Goal: Task Accomplishment & Management: Use online tool/utility

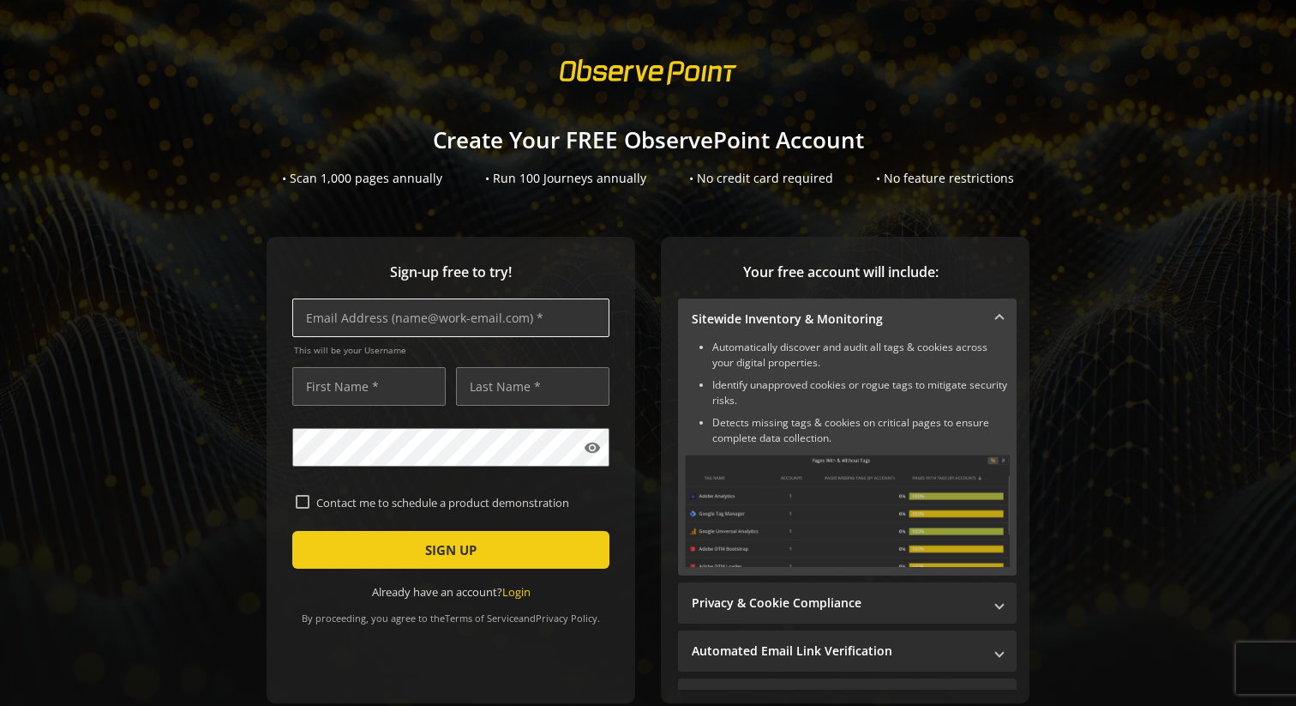
click at [414, 323] on input "text" at bounding box center [450, 317] width 317 height 39
type input "[EMAIL_ADDRESS][DOMAIN_NAME]"
type input "[PERSON_NAME] [PERSON_NAME]"
type input "[PERSON_NAME]"
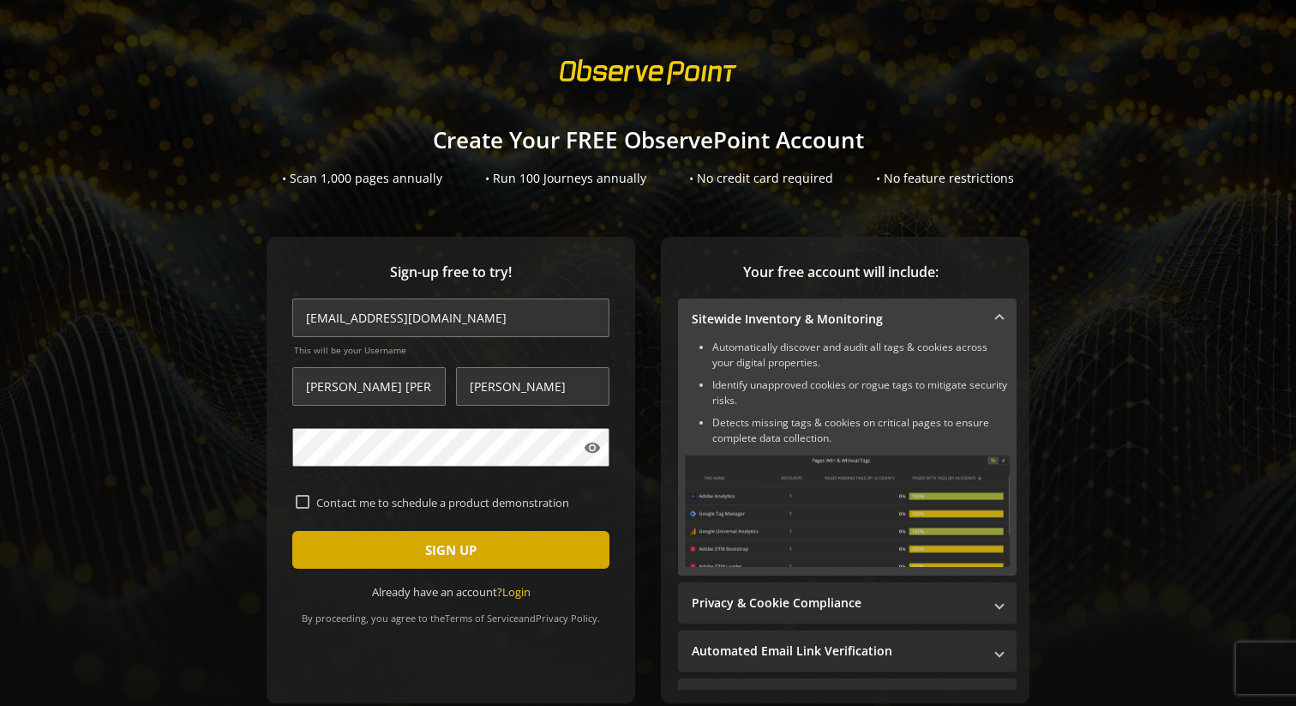
click at [352, 540] on span "submit" at bounding box center [450, 549] width 317 height 41
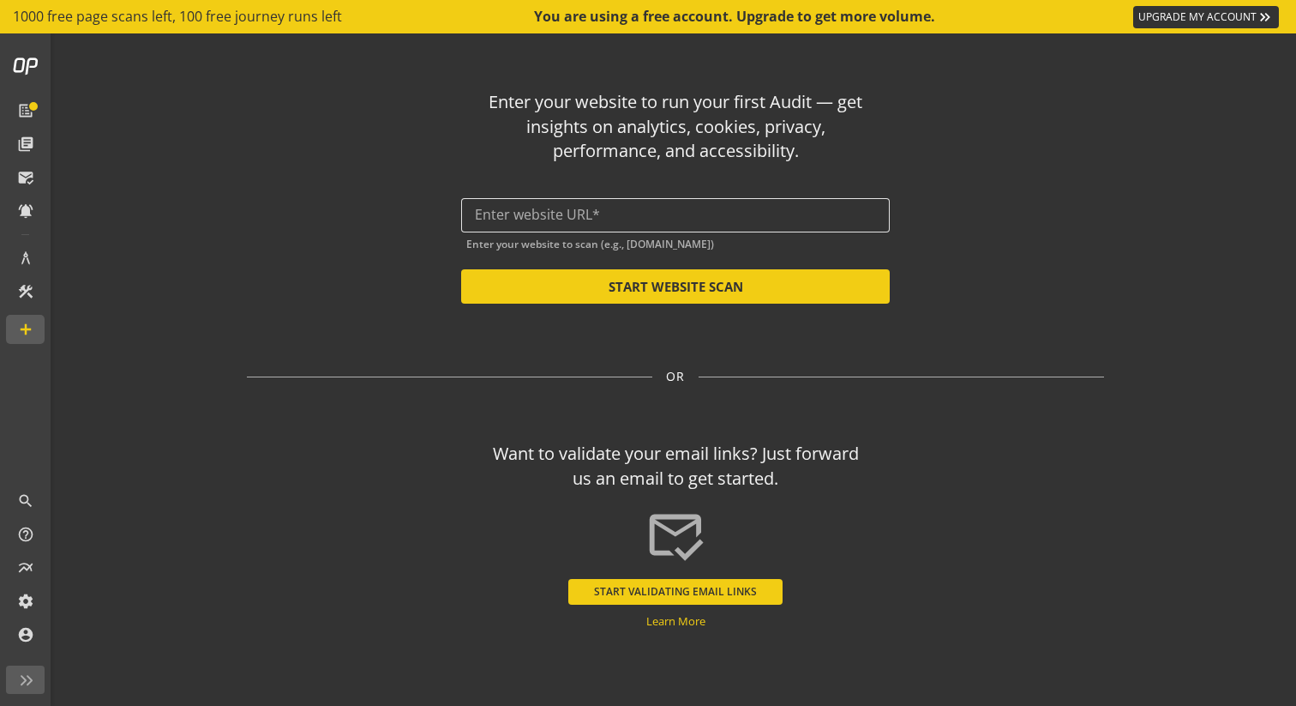
click at [538, 216] on input "text" at bounding box center [675, 215] width 401 height 16
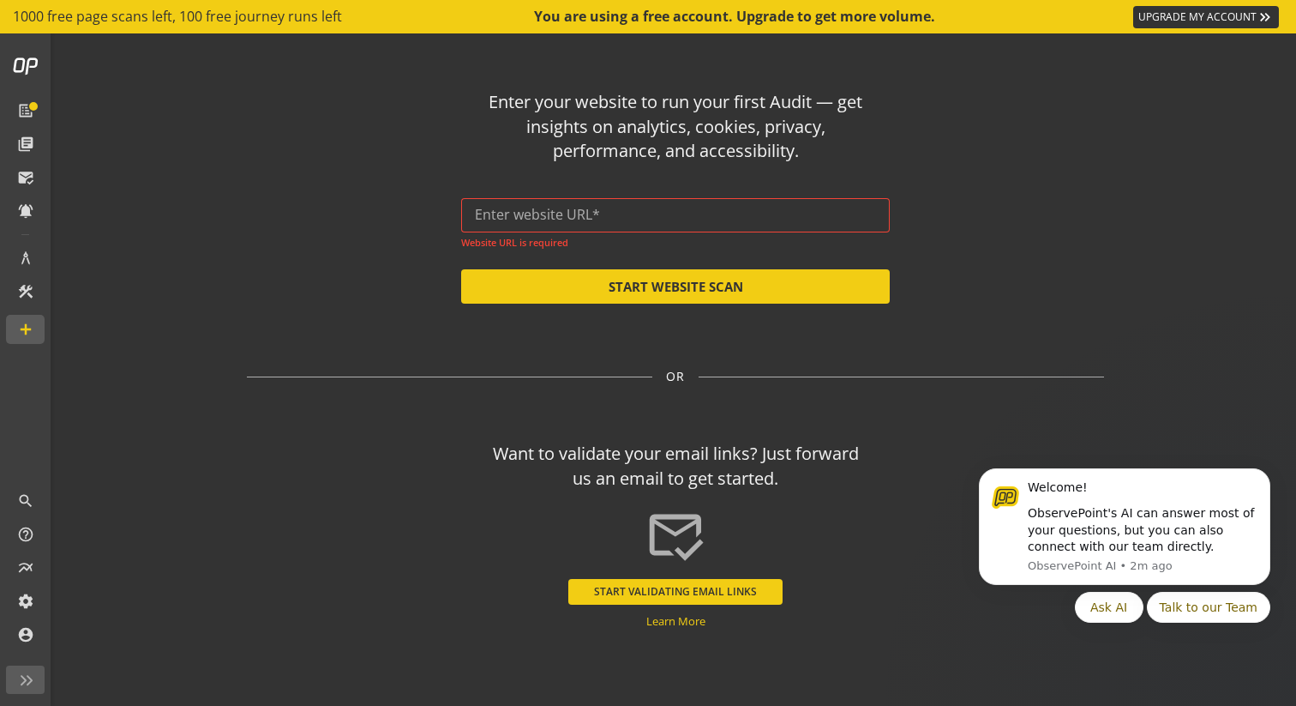
click at [524, 213] on input "text" at bounding box center [675, 215] width 401 height 16
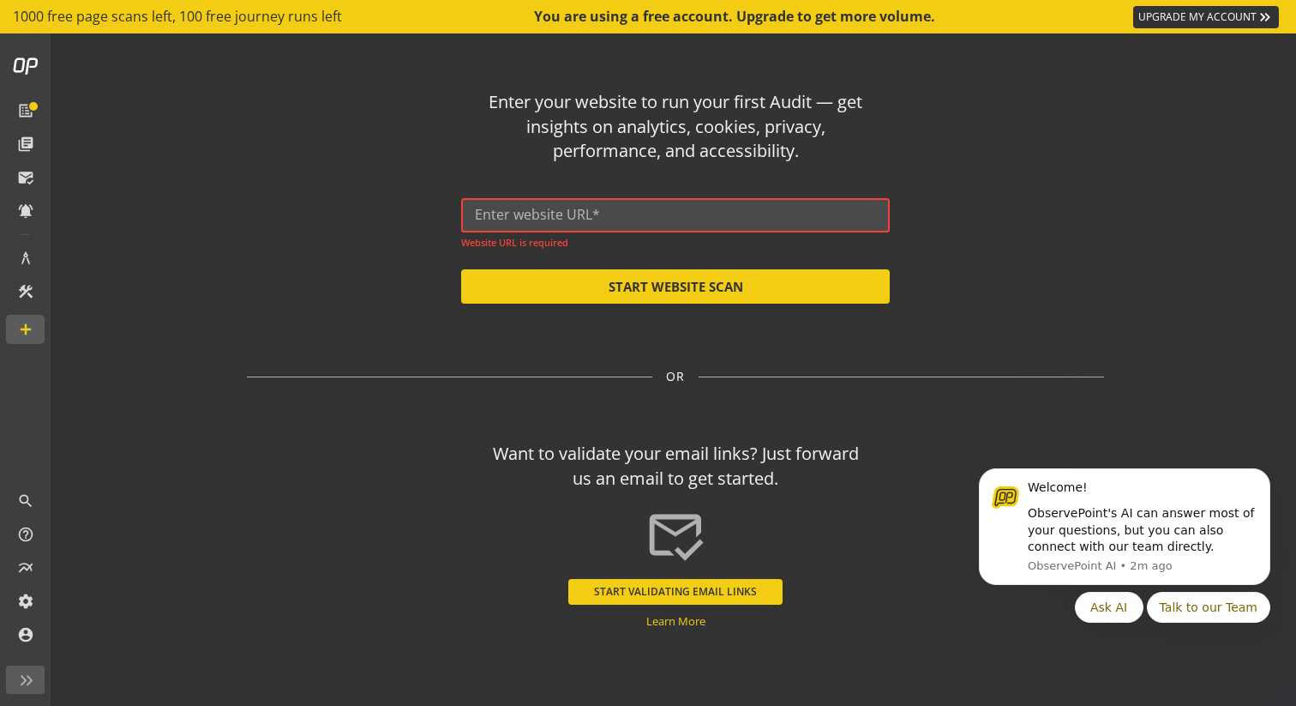
paste input "[URL][DOMAIN_NAME]"
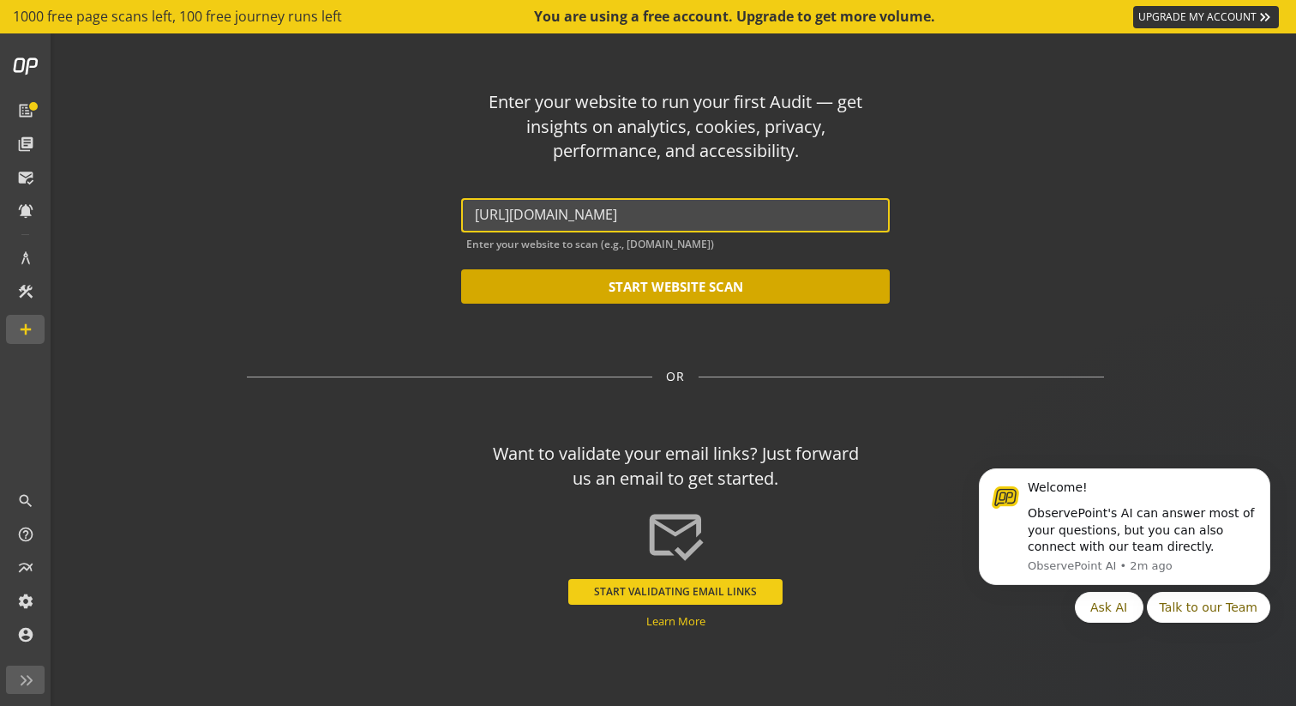
type input "[URL][DOMAIN_NAME]"
click at [610, 292] on button "START WEBSITE SCAN" at bounding box center [675, 286] width 429 height 34
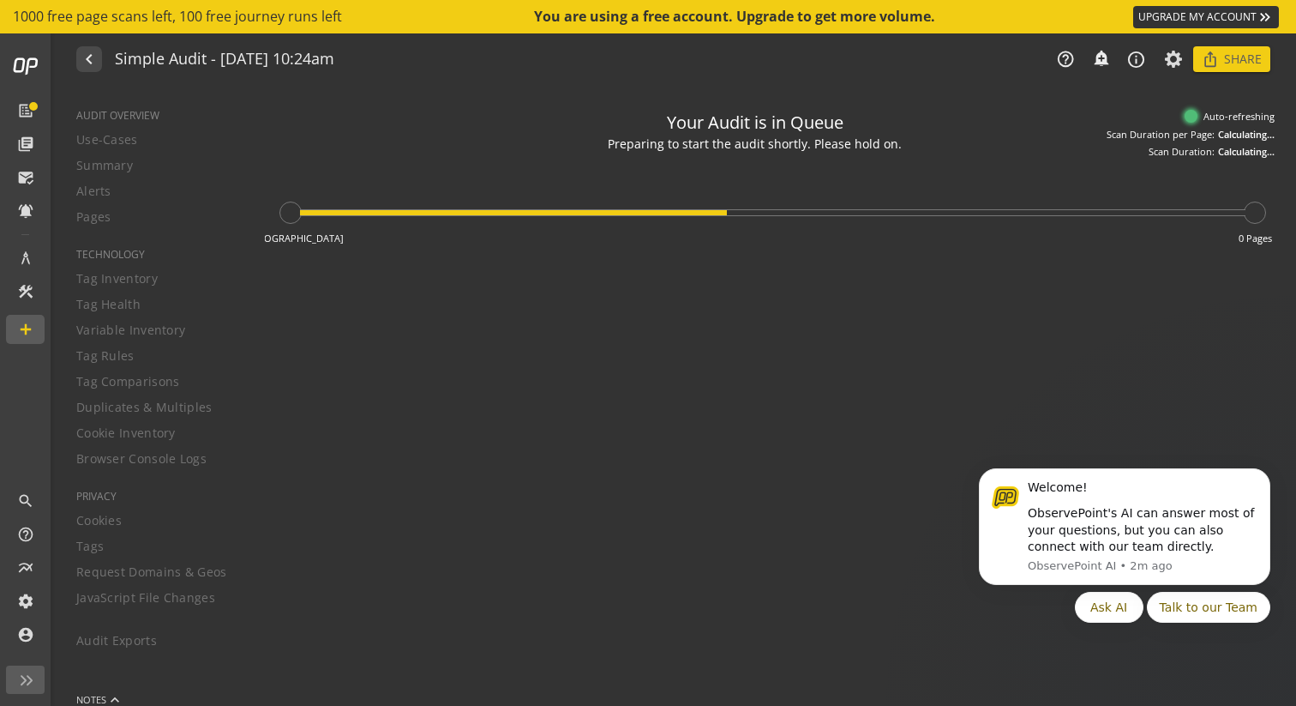
type textarea "Notes can include: -a description of what this audit is validating -changes in …"
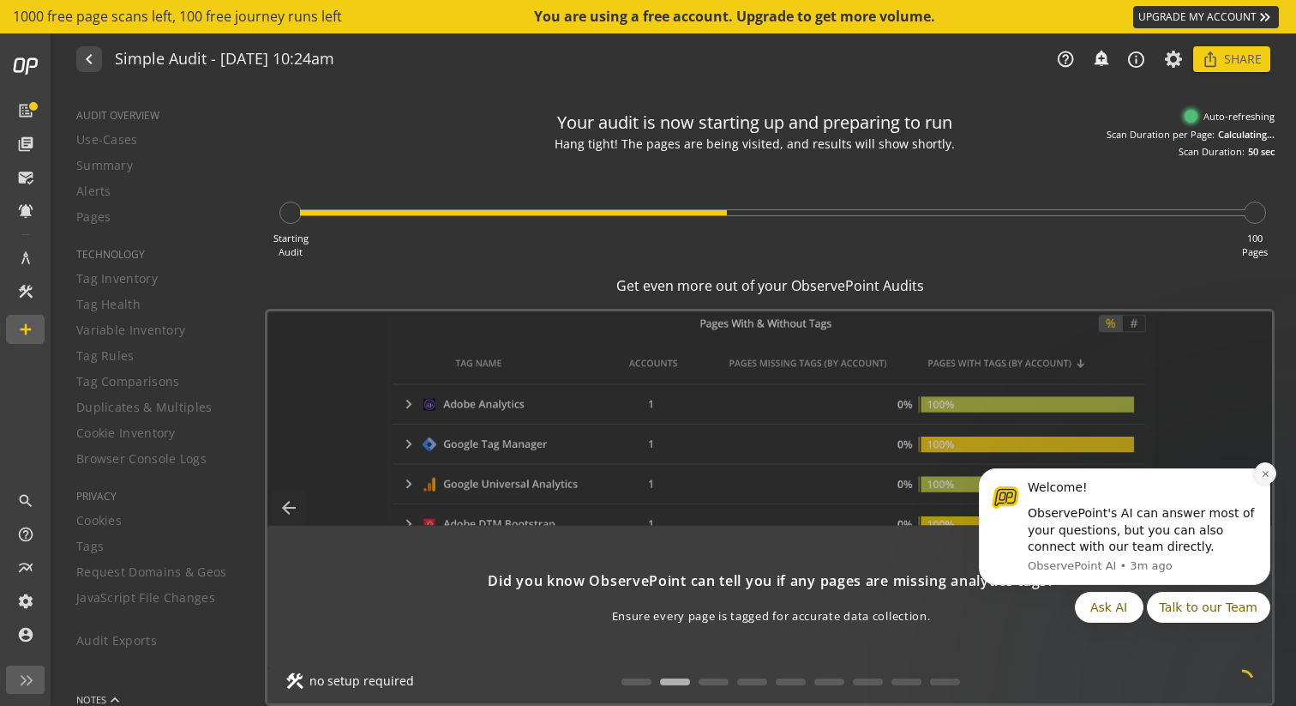
click at [1265, 474] on icon "Dismiss notification" at bounding box center [1265, 473] width 9 height 9
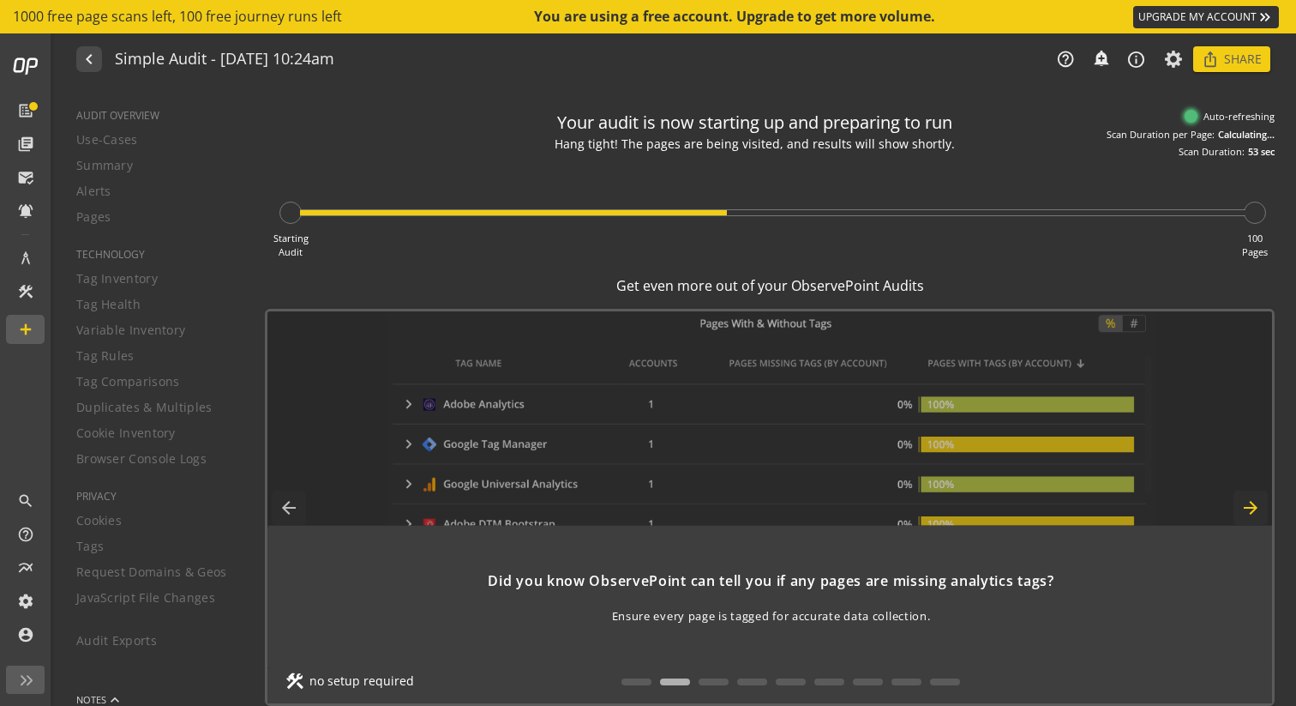
click at [1254, 502] on mat-icon "arrow_forward" at bounding box center [1251, 507] width 34 height 34
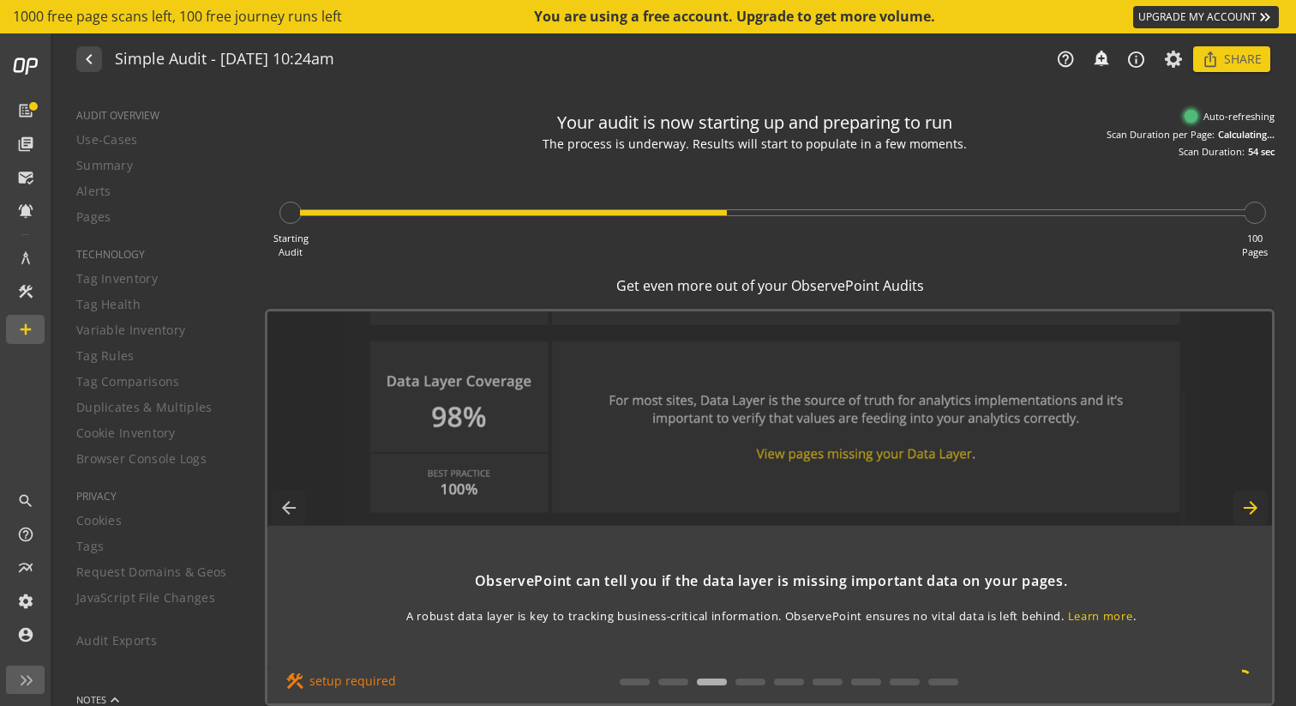
click at [1254, 502] on mat-icon "arrow_forward" at bounding box center [1251, 507] width 34 height 34
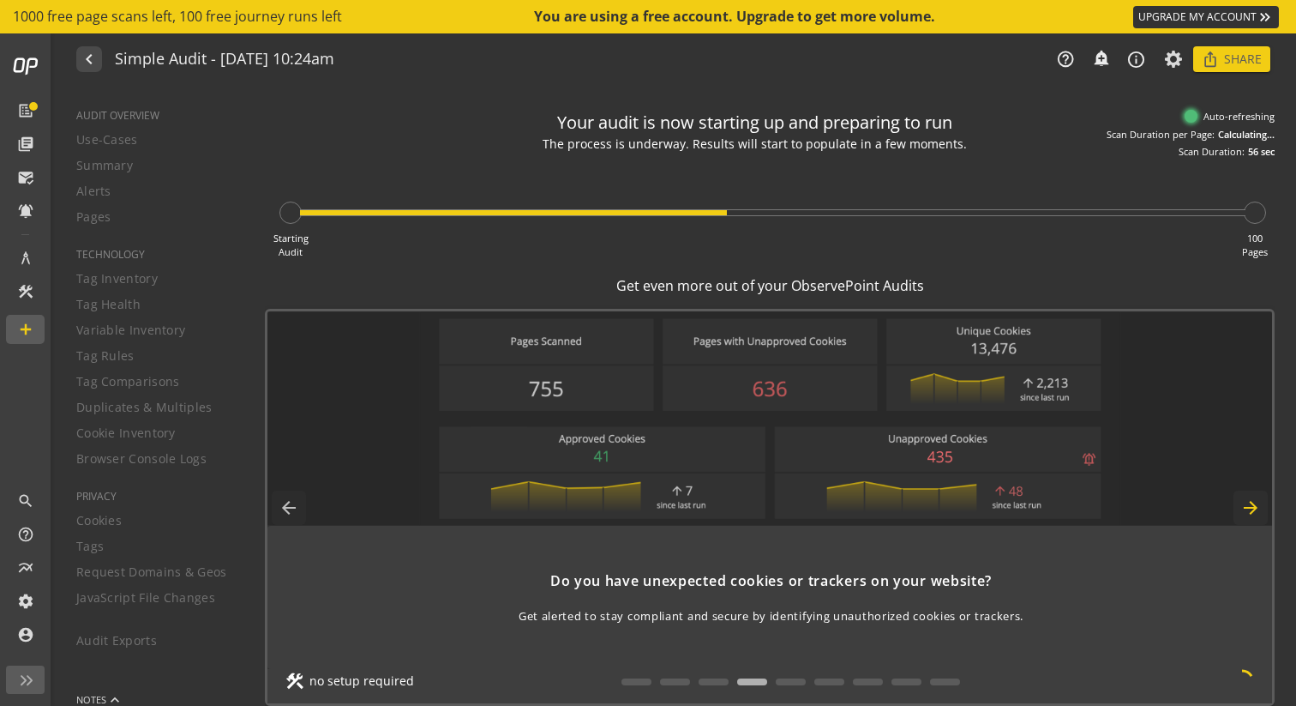
click at [1254, 502] on mat-icon "arrow_forward" at bounding box center [1251, 507] width 34 height 34
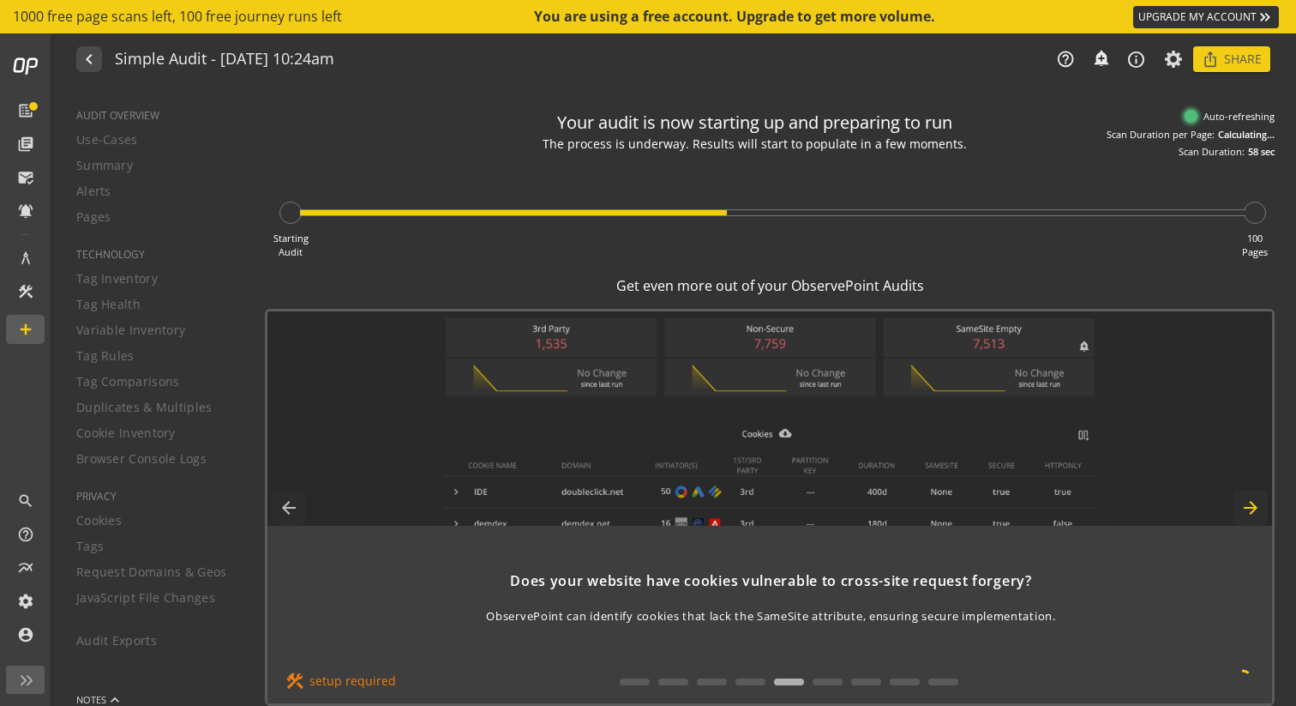
click at [1254, 502] on mat-icon "arrow_forward" at bounding box center [1251, 507] width 34 height 34
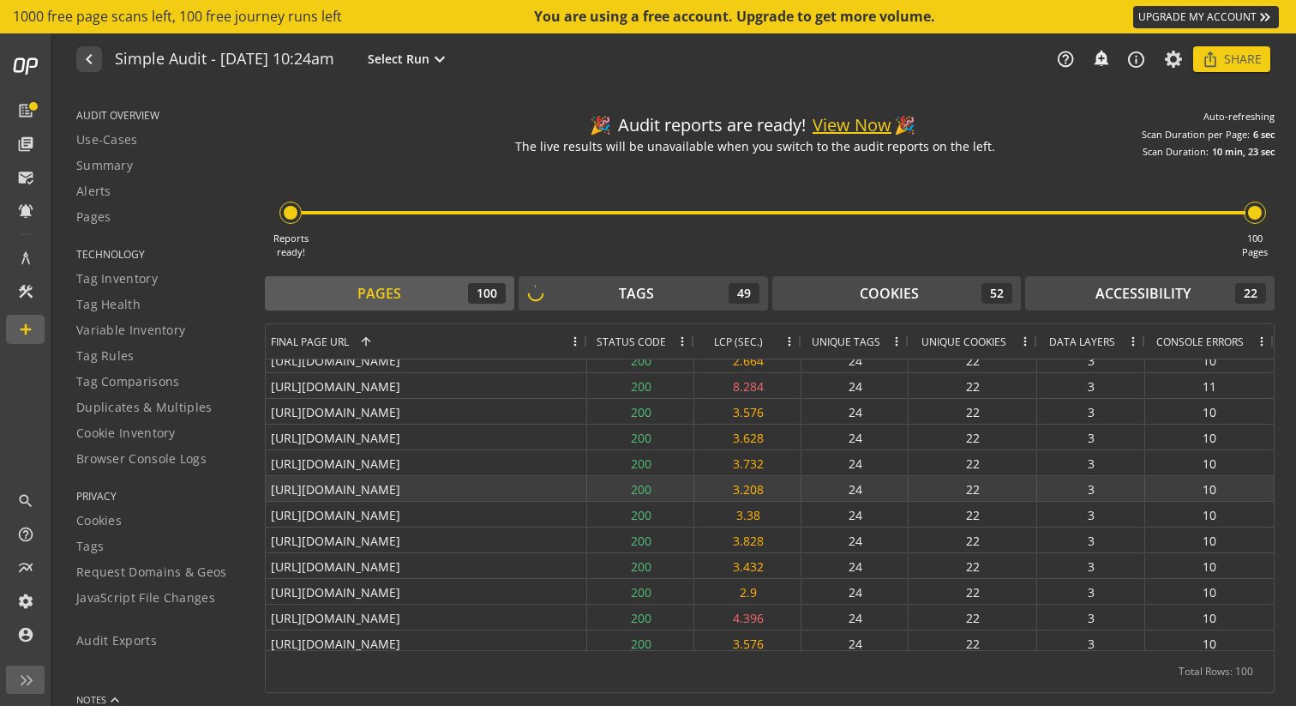
scroll to position [2013, 0]
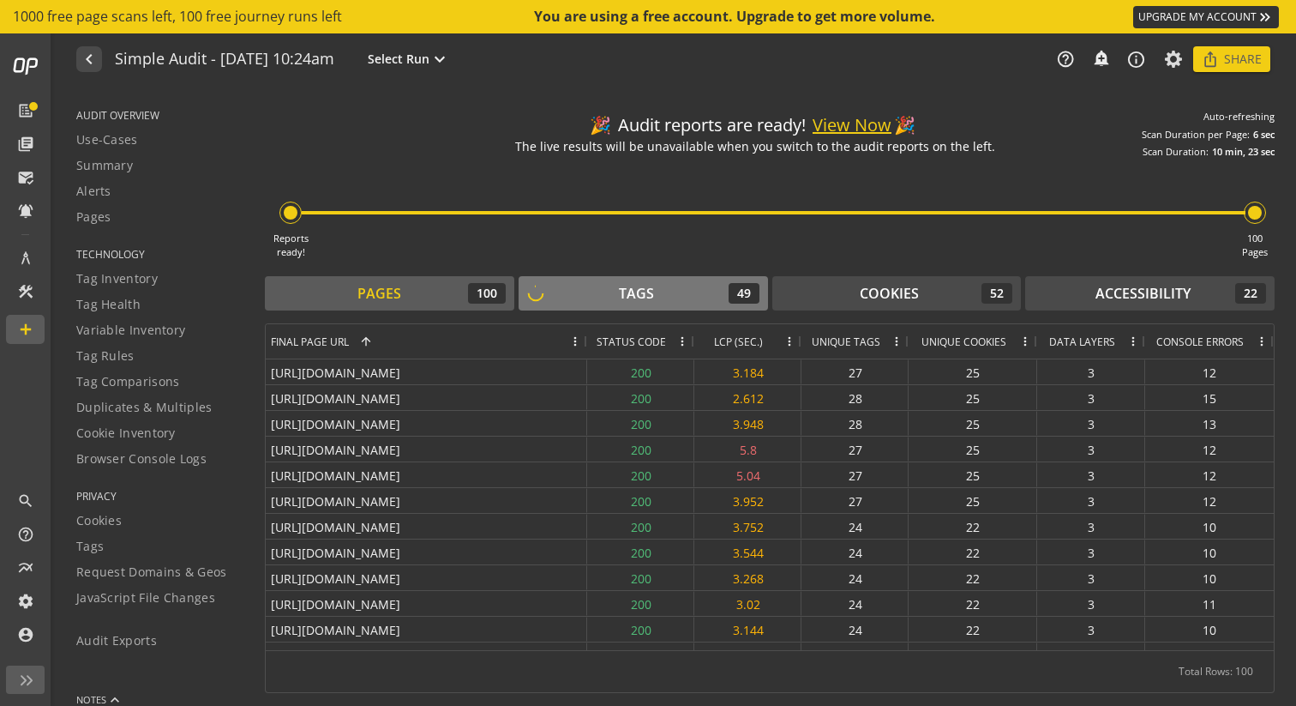
click at [591, 293] on div "Tags 49" at bounding box center [643, 293] width 232 height 21
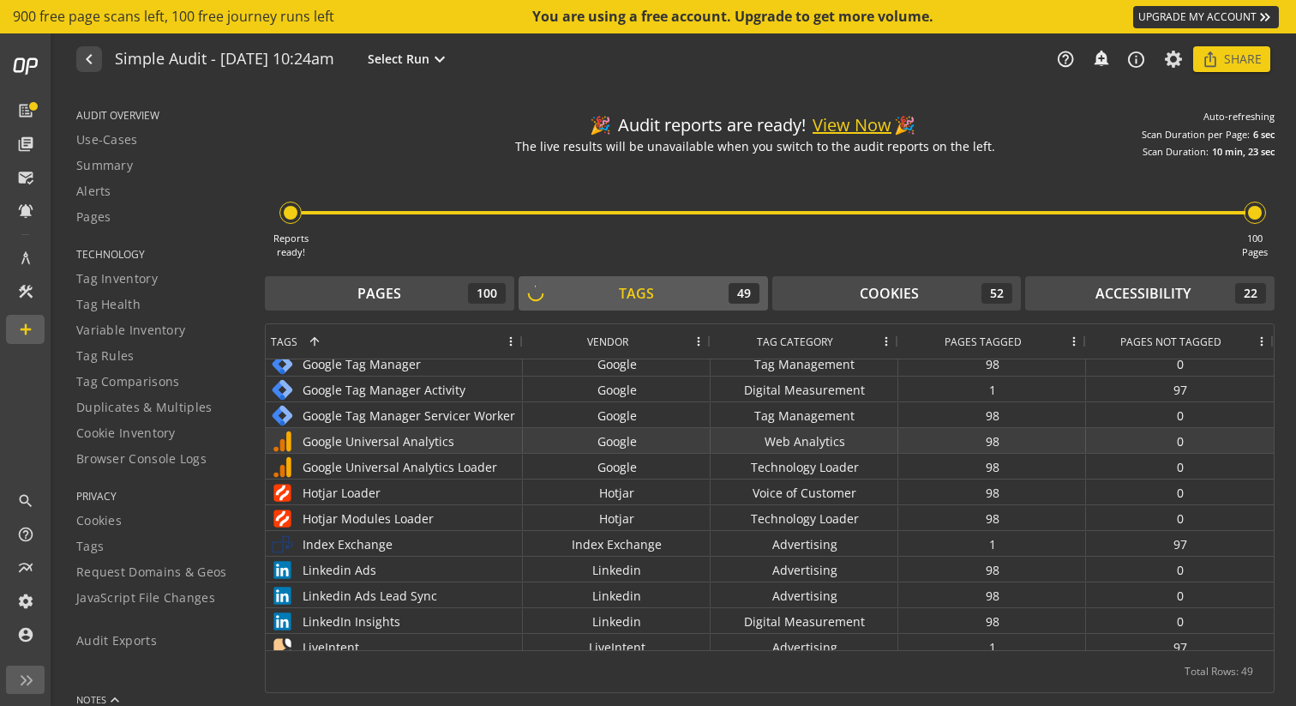
click at [616, 444] on div "Google" at bounding box center [617, 440] width 188 height 25
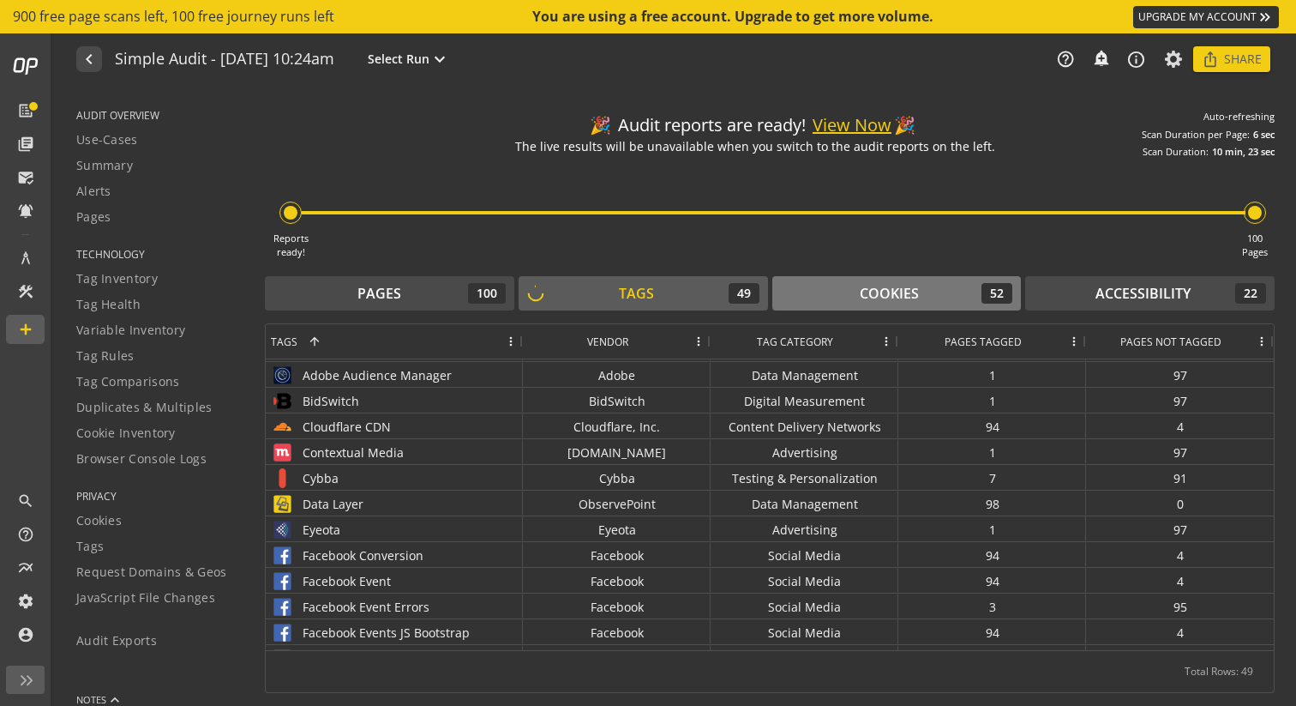
click at [840, 288] on div "Cookies 52" at bounding box center [897, 293] width 232 height 21
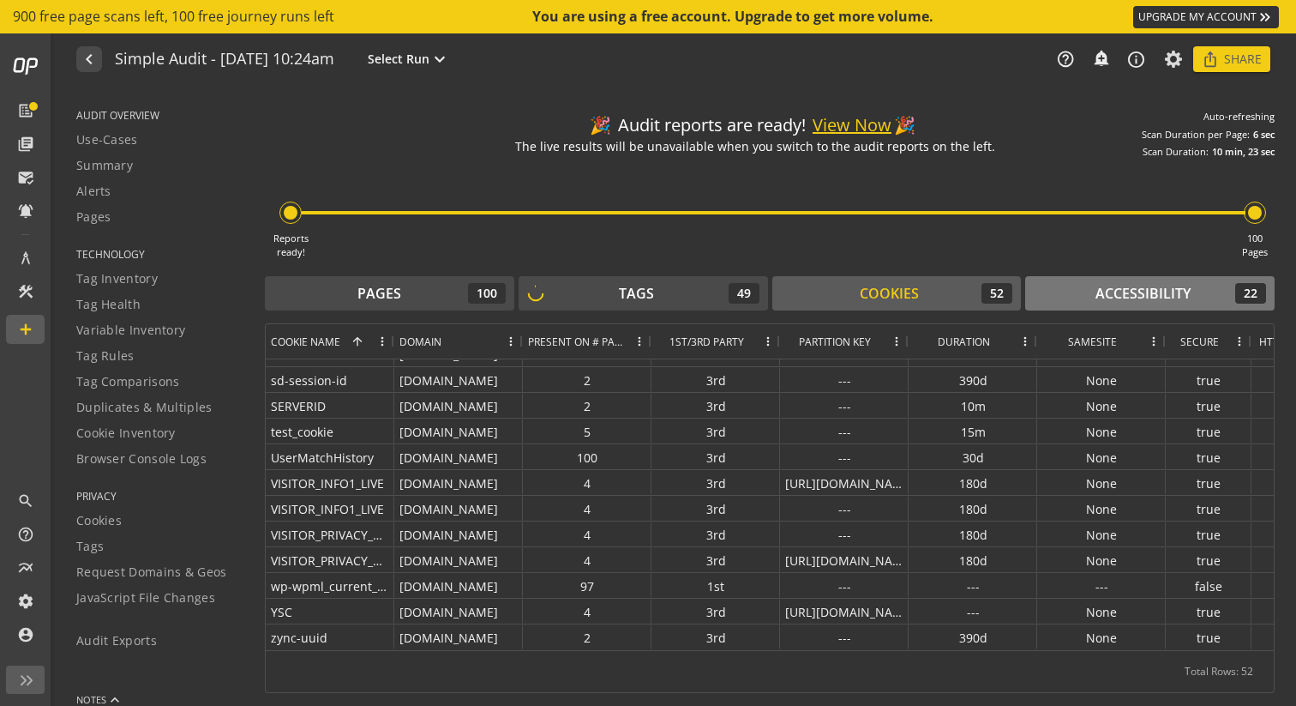
click at [1119, 298] on div "Accessibility" at bounding box center [1143, 294] width 95 height 20
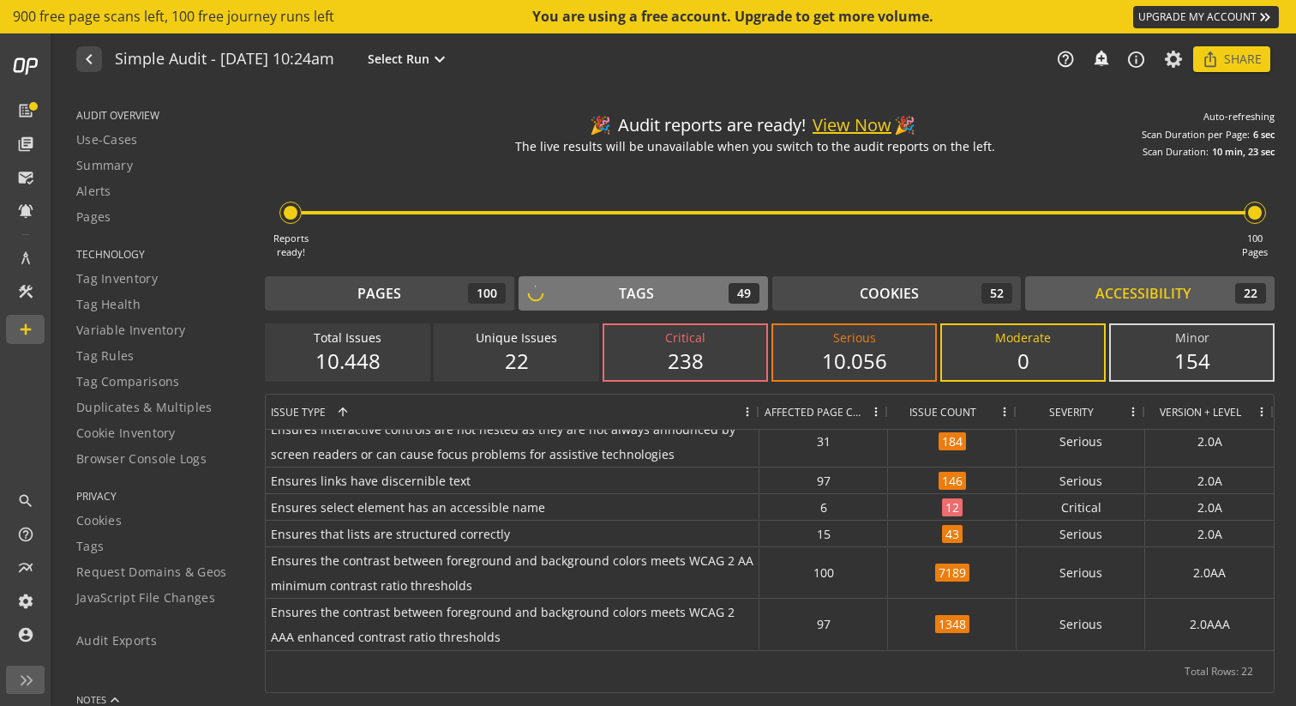
click at [555, 298] on div "Tags 49" at bounding box center [643, 293] width 232 height 21
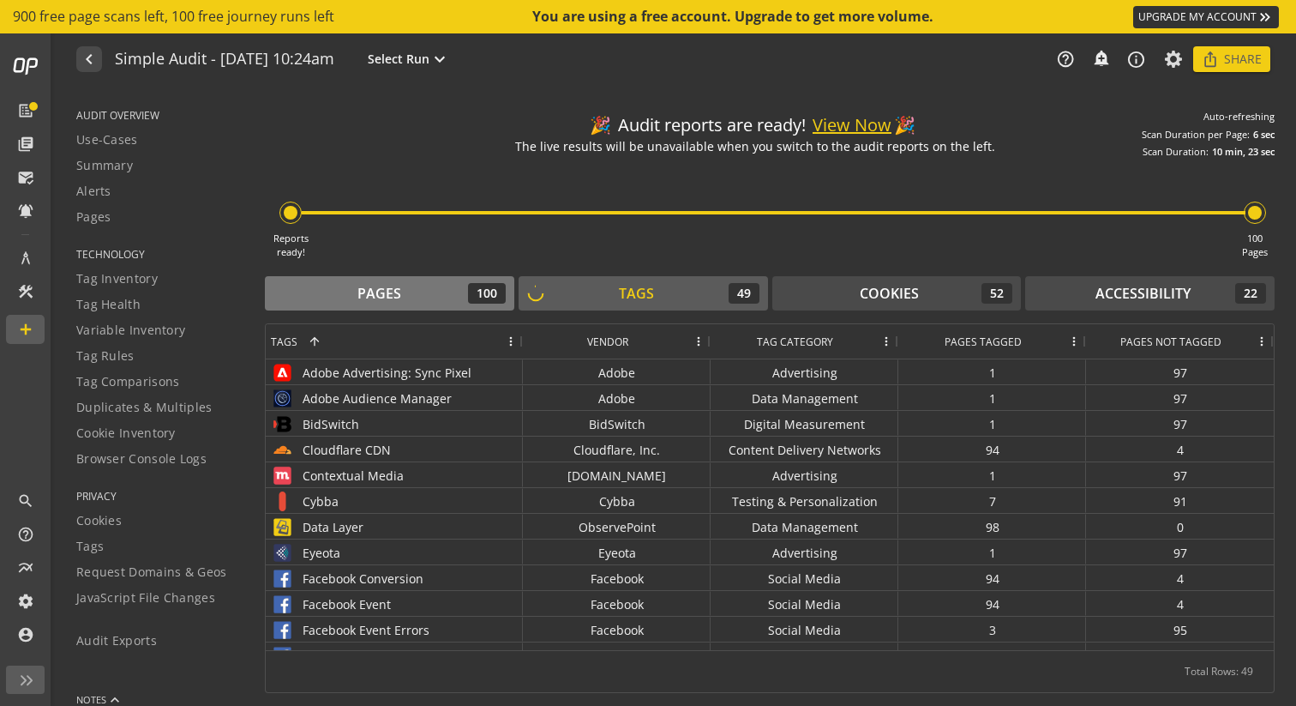
click at [422, 301] on div "Pages 100" at bounding box center [390, 293] width 232 height 21
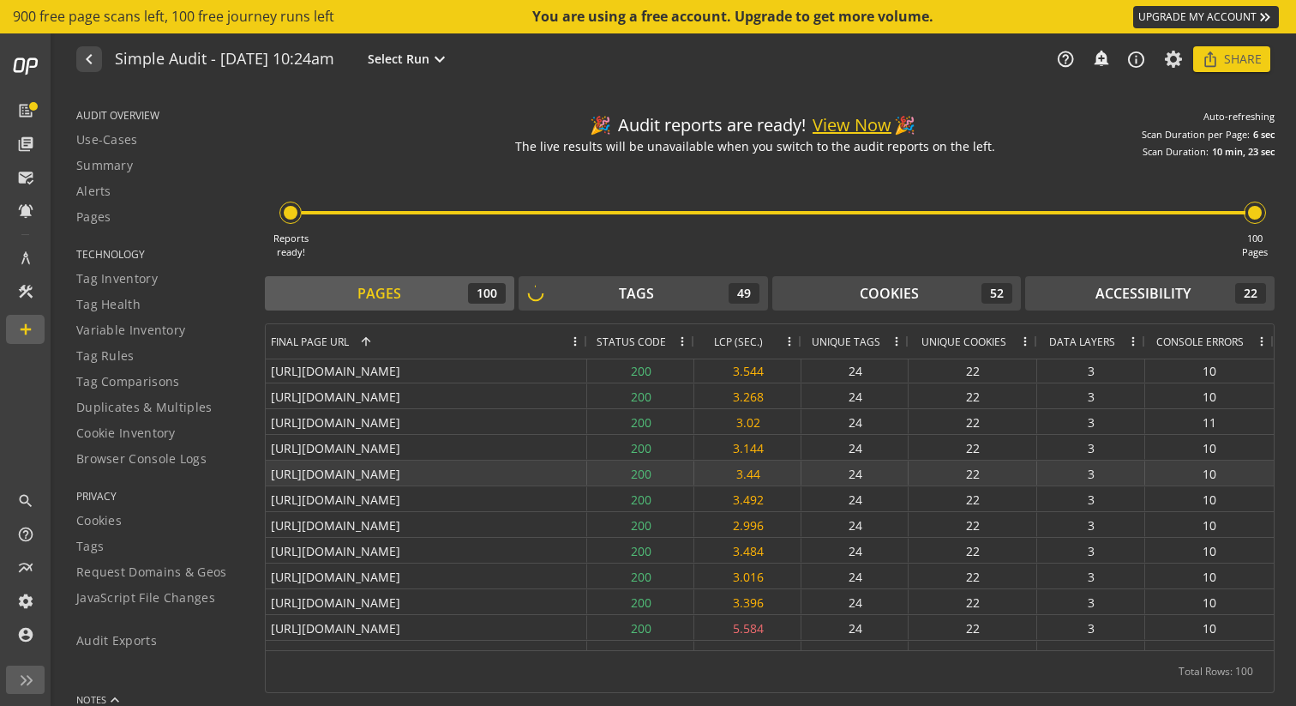
click at [848, 470] on div "24" at bounding box center [855, 472] width 107 height 25
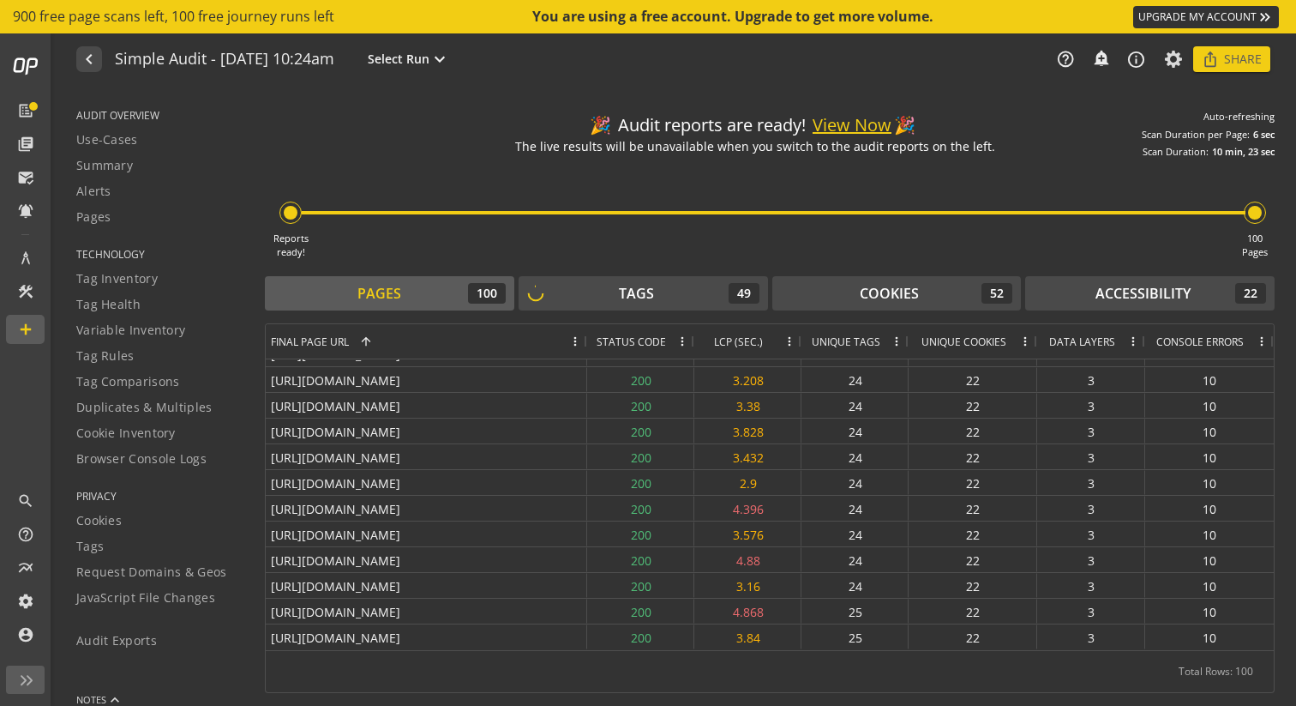
click at [828, 129] on button "View Now" at bounding box center [852, 125] width 79 height 25
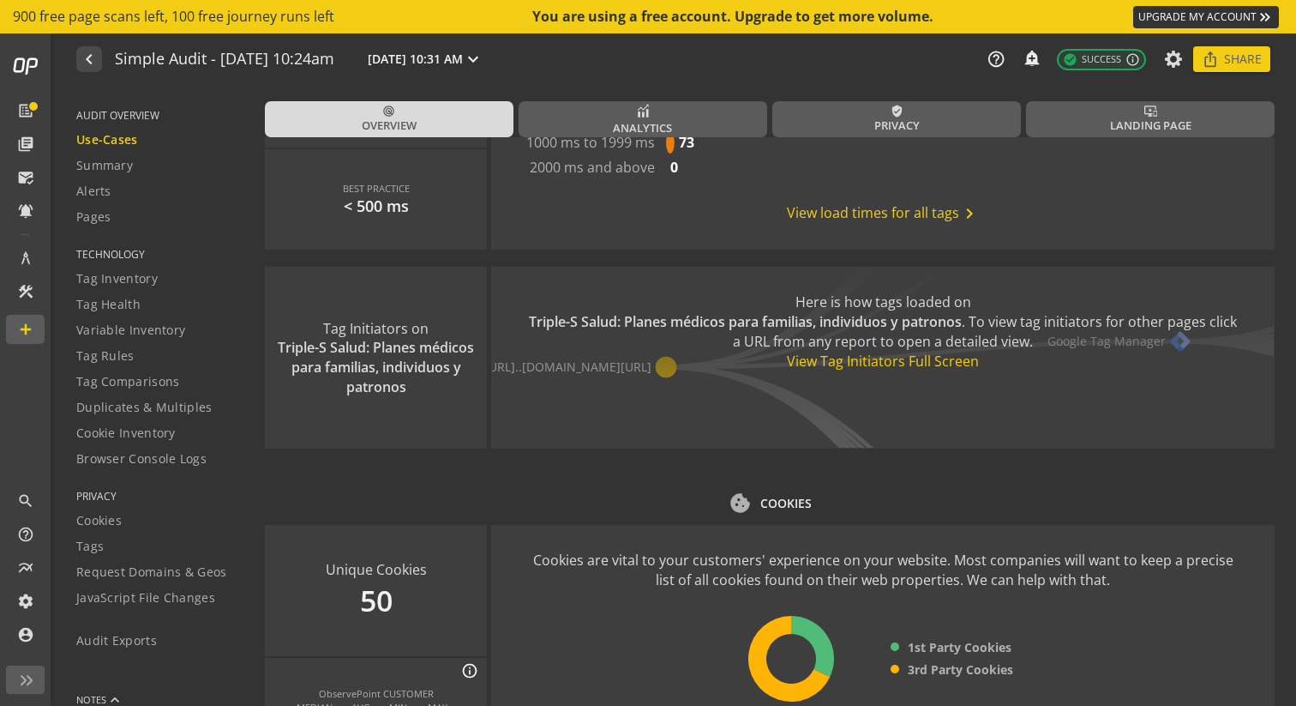
click at [832, 364] on div "View Tag Initiators Full Screen" at bounding box center [883, 362] width 715 height 20
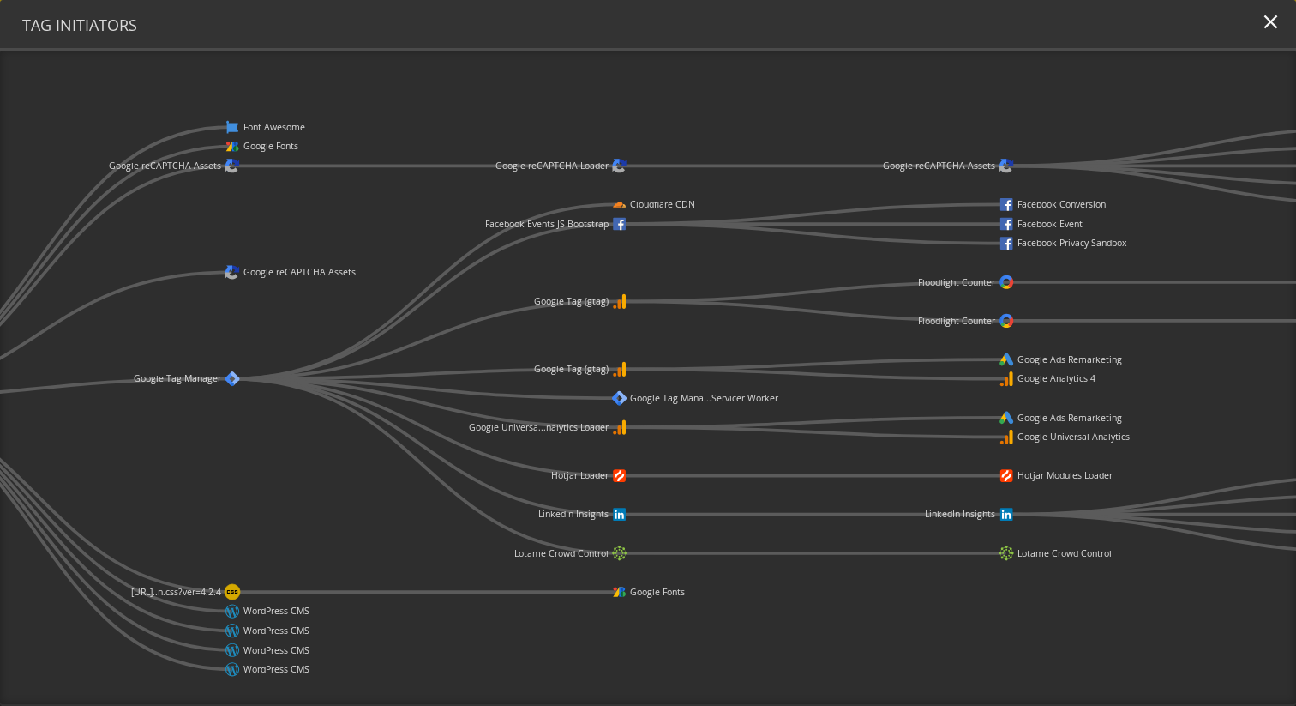
drag, startPoint x: 761, startPoint y: 473, endPoint x: 287, endPoint y: 464, distance: 474.2
click at [287, 464] on icon "[URL]..[DOMAIN_NAME][URL] Font Awesome Google Fonts Google reCAPTCHA Assets Goo…" at bounding box center [648, 377] width 1296 height 653
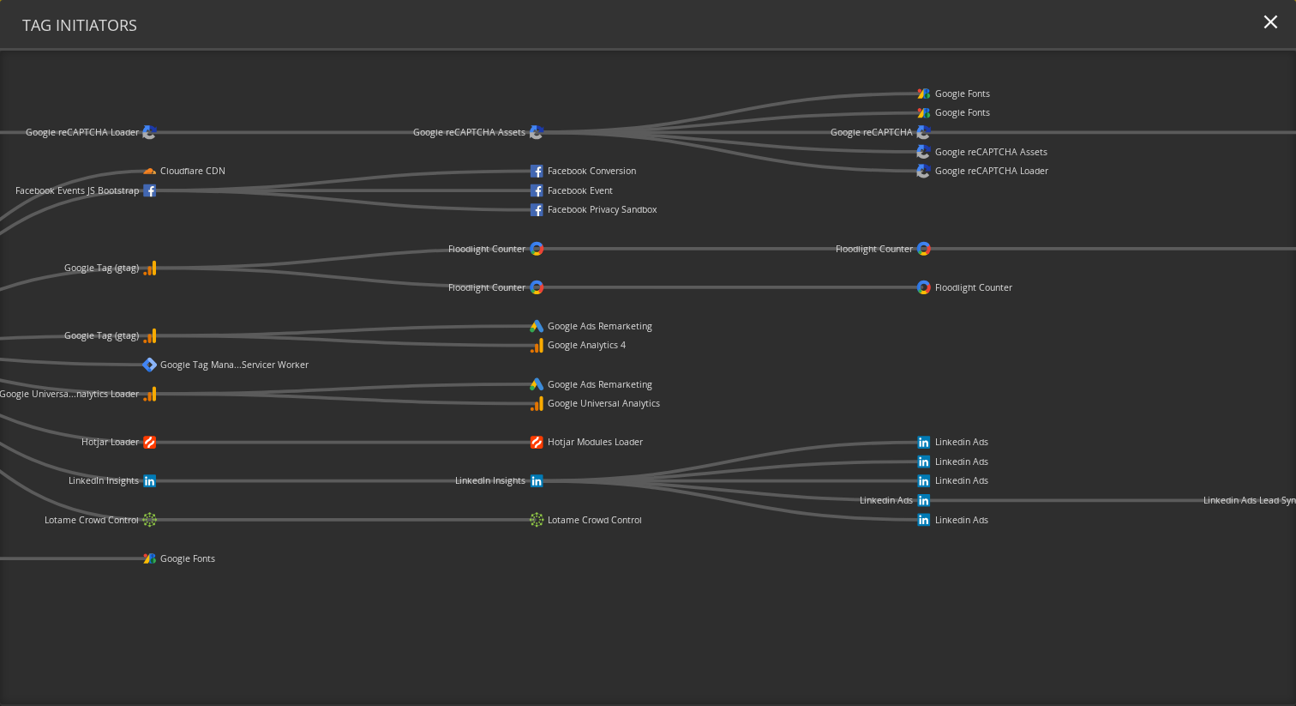
drag, startPoint x: 1204, startPoint y: 387, endPoint x: 732, endPoint y: 352, distance: 472.8
click at [732, 352] on icon "[URL]..[DOMAIN_NAME][URL] Font Awesome Google Fonts Google reCAPTCHA Assets Goo…" at bounding box center [648, 377] width 1296 height 653
click at [1274, 26] on mat-icon "close" at bounding box center [1271, 21] width 23 height 23
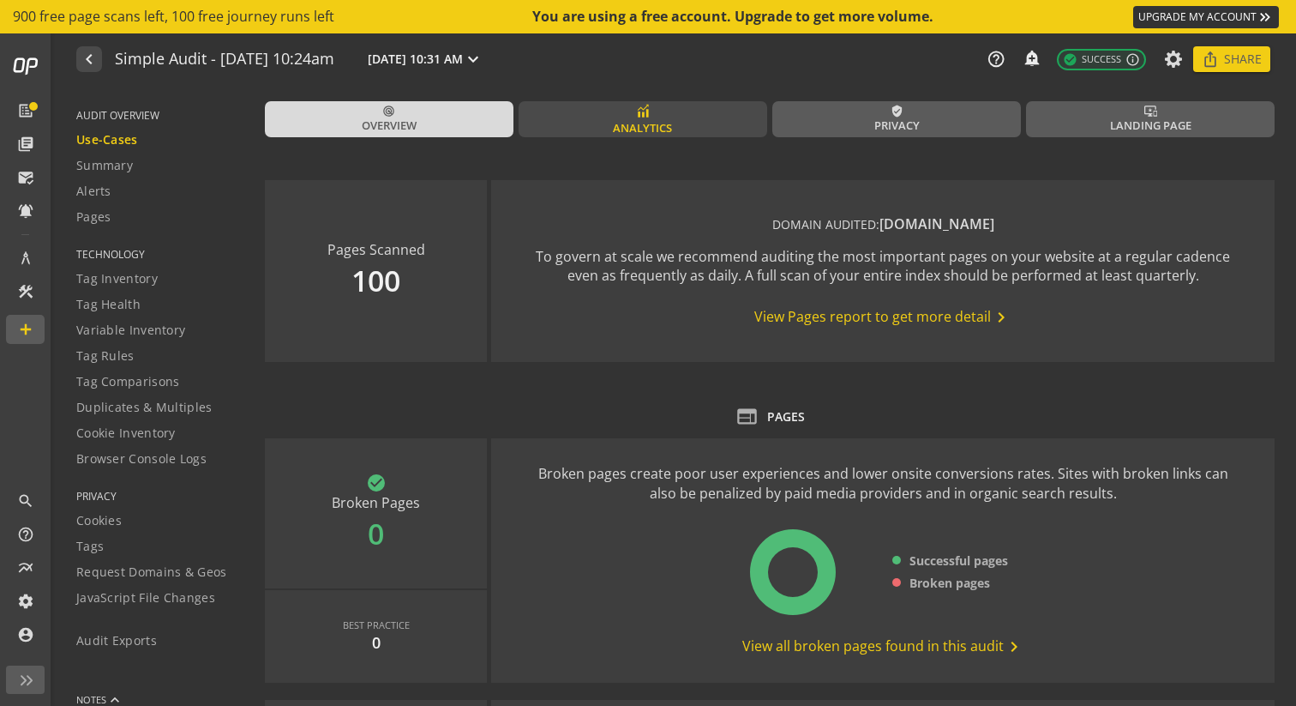
click at [636, 120] on span "Analytics" at bounding box center [642, 128] width 59 height 16
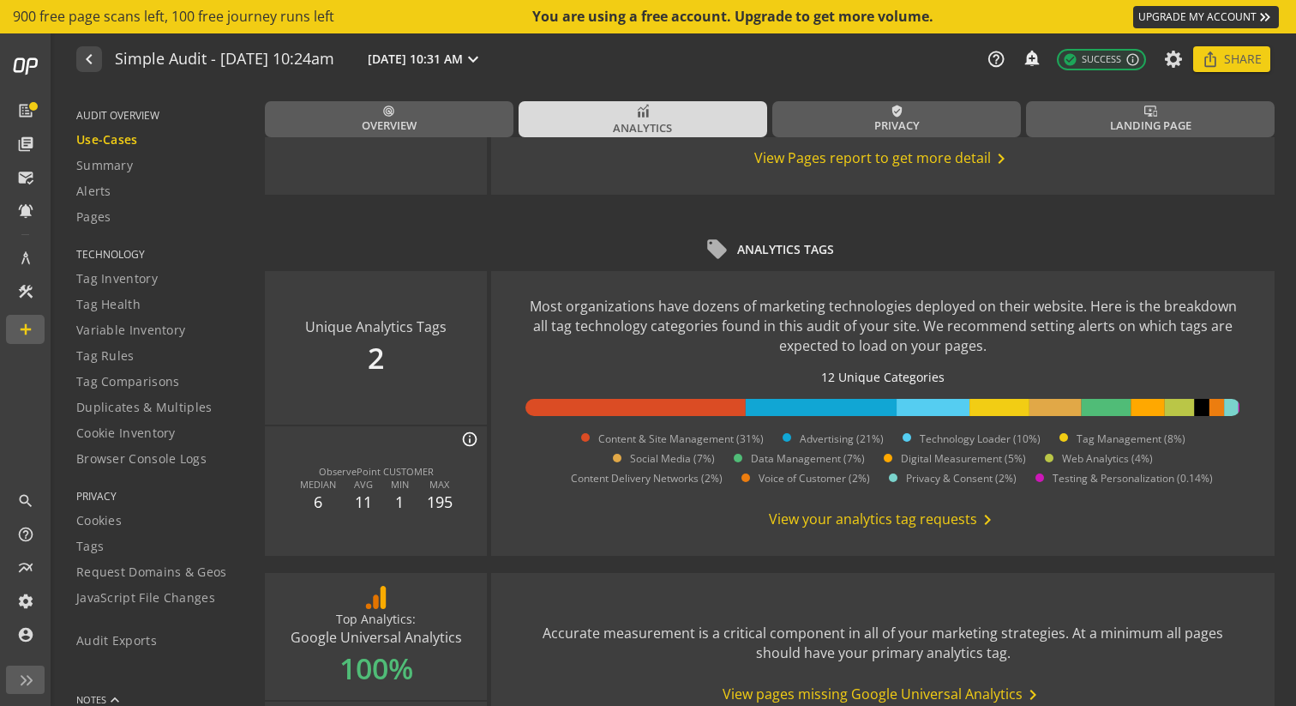
scroll to position [173, 0]
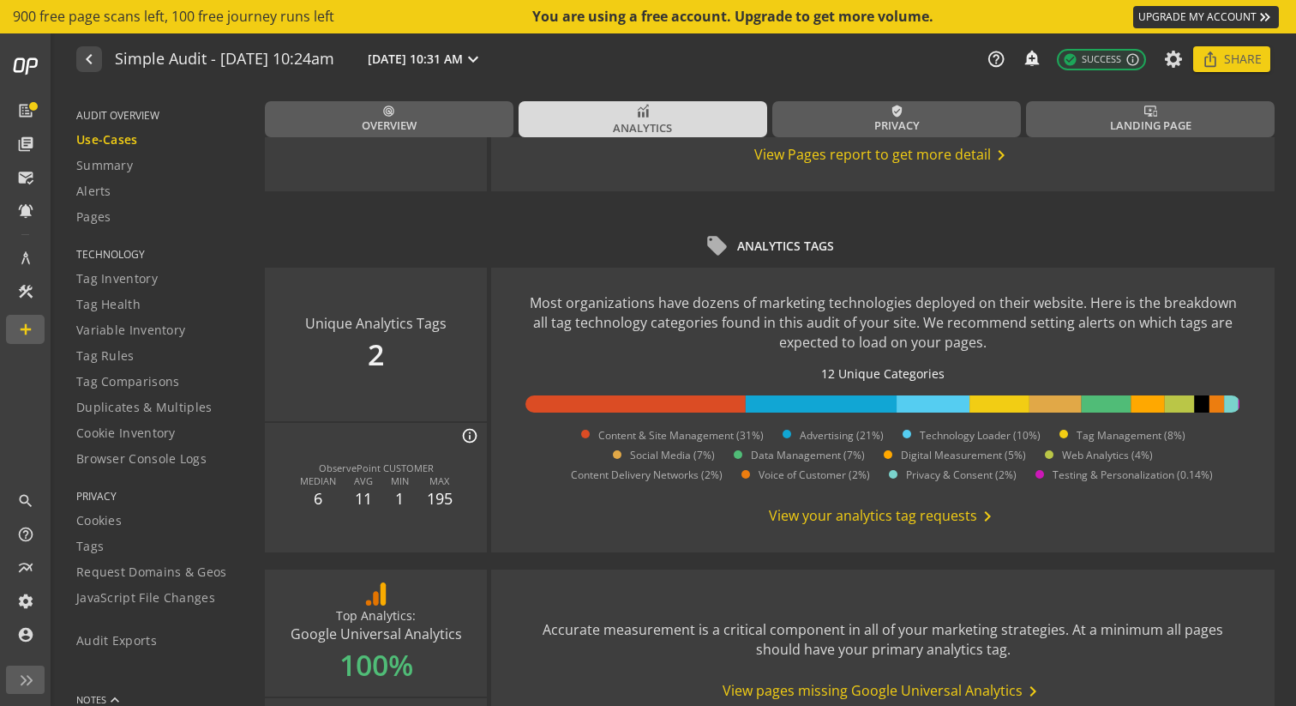
click at [825, 514] on span "View your analytics tag requests chevron_right" at bounding box center [883, 516] width 229 height 21
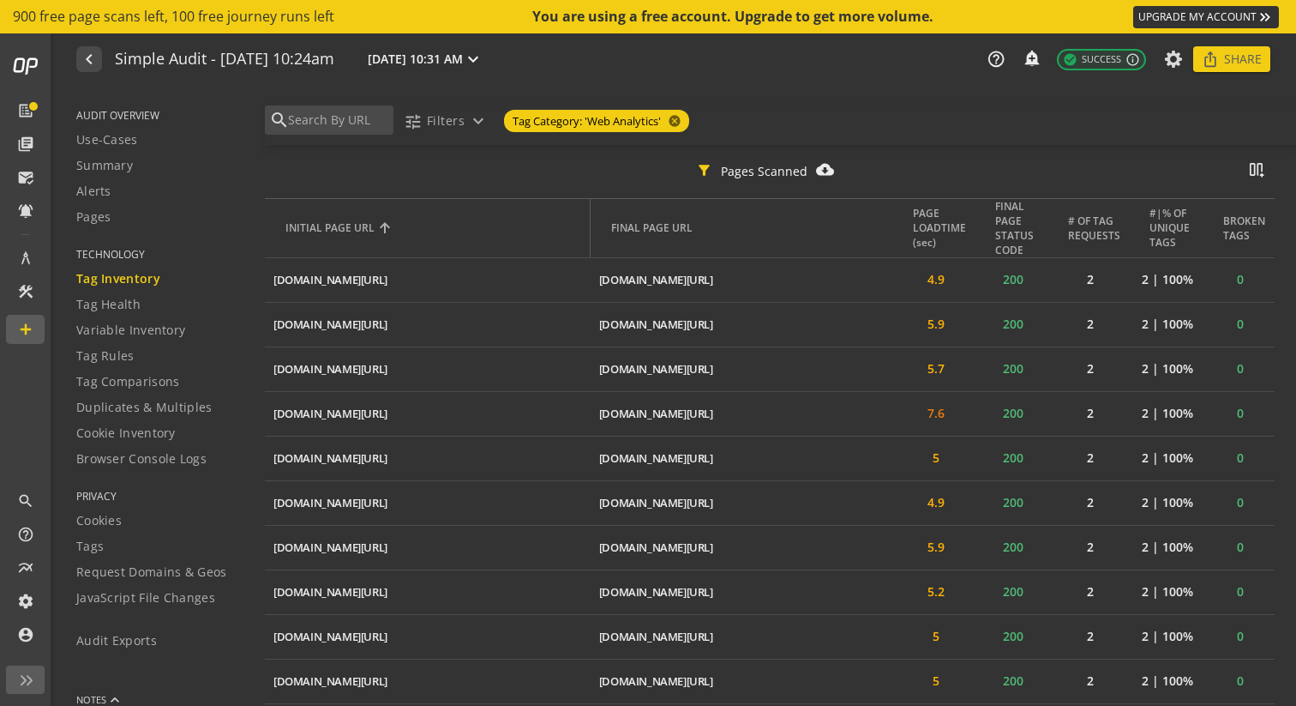
scroll to position [488, 0]
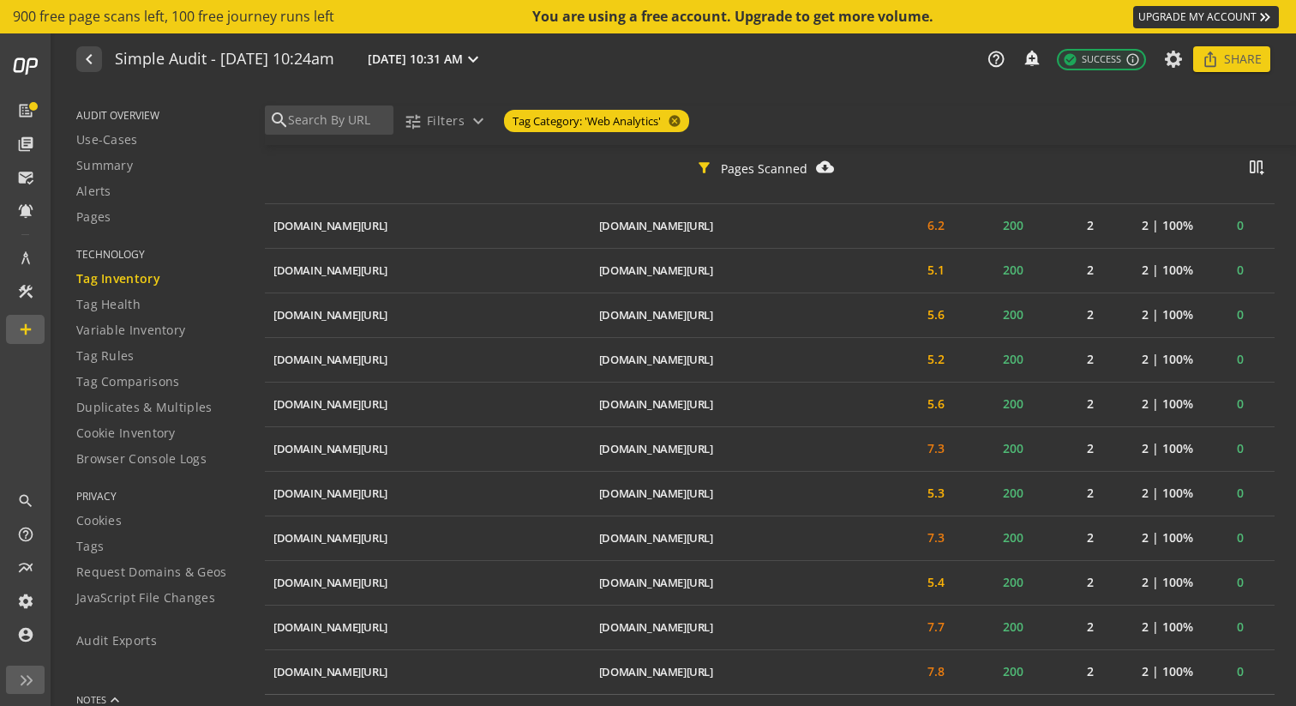
click at [485, 583] on td "[DOMAIN_NAME][URL] ios_share" at bounding box center [428, 582] width 326 height 45
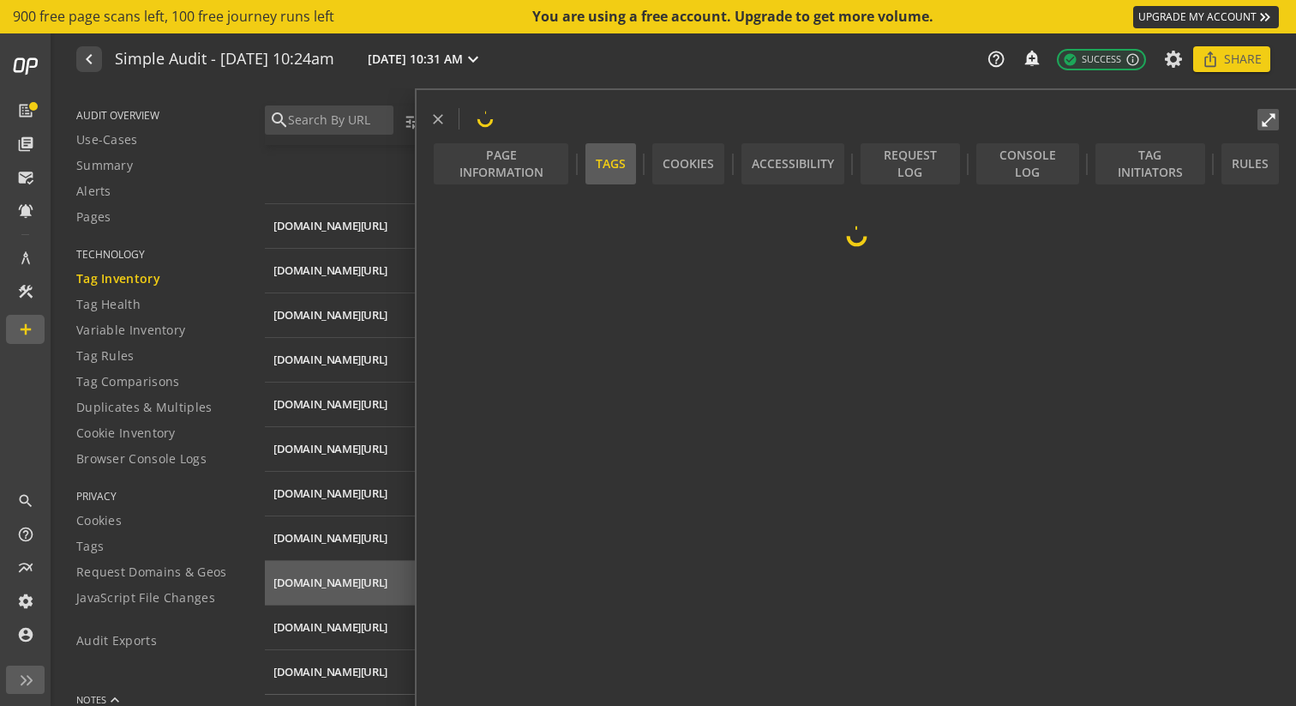
scroll to position [4450, 0]
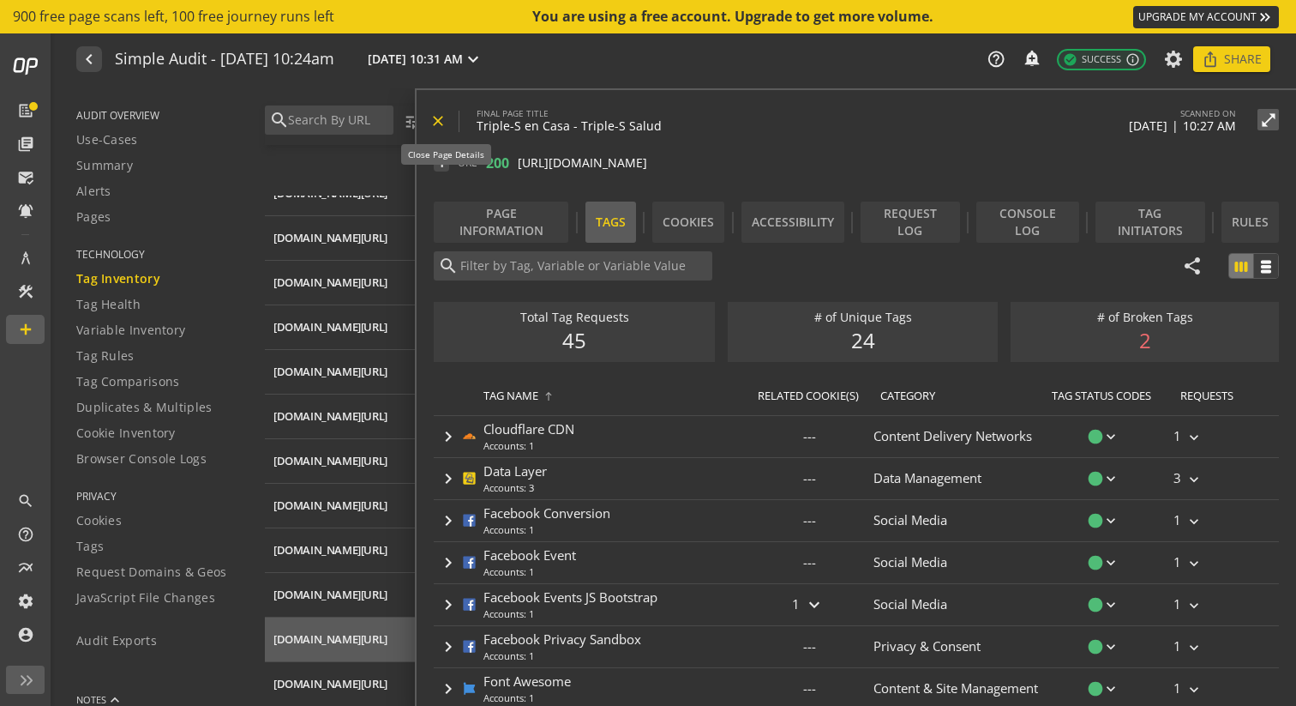
click at [435, 126] on mat-icon "close" at bounding box center [438, 120] width 17 height 17
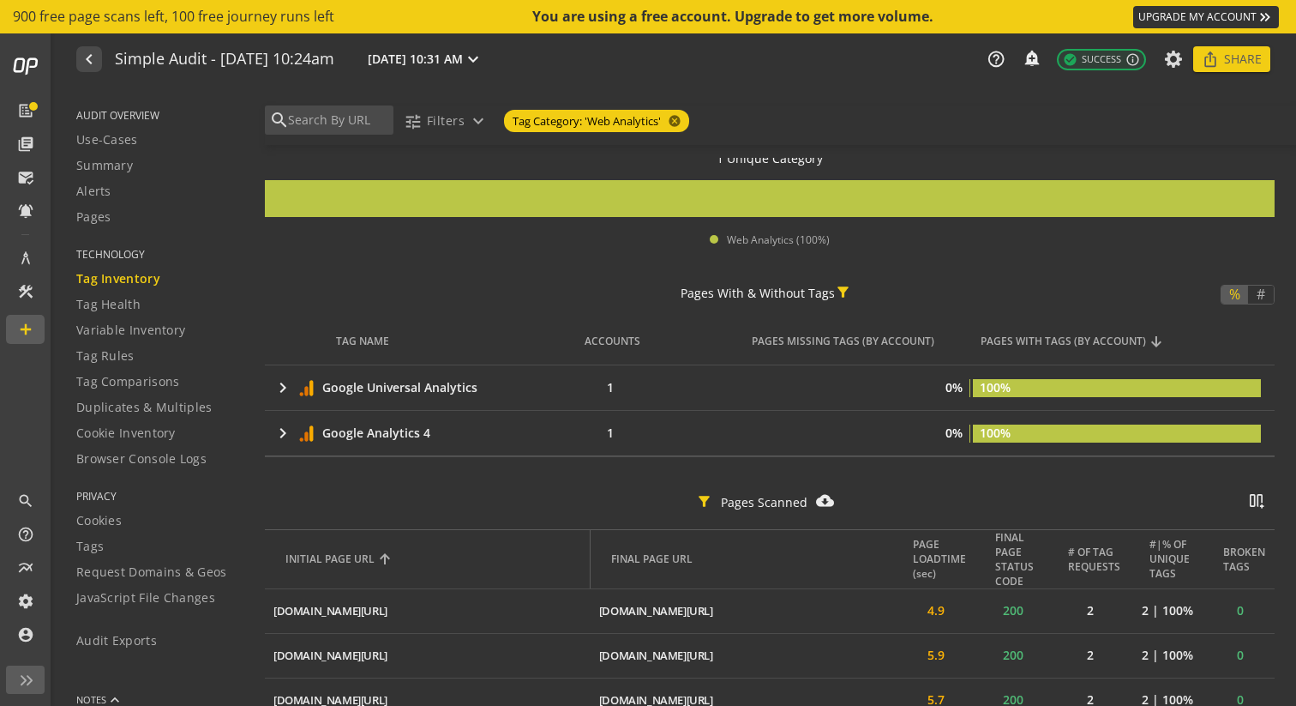
scroll to position [0, 0]
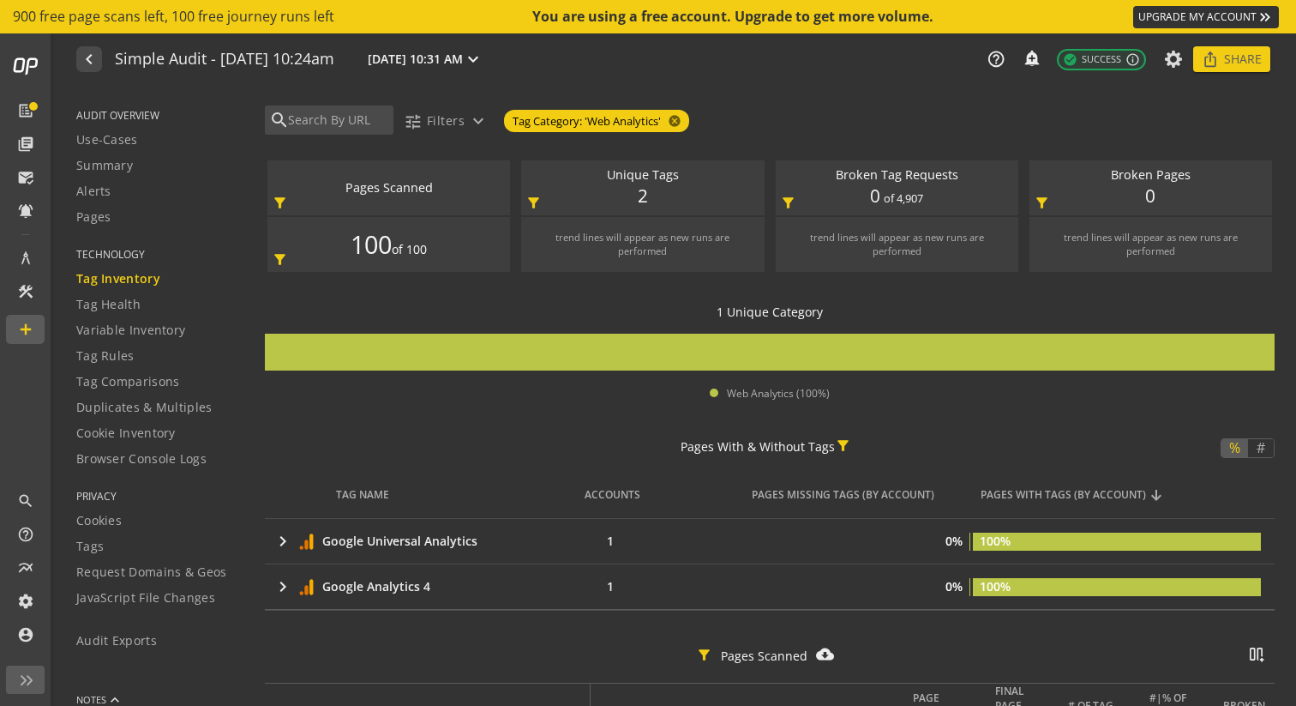
click at [133, 283] on span "Tag Inventory" at bounding box center [118, 278] width 84 height 17
click at [111, 310] on span "Tag Health" at bounding box center [108, 304] width 64 height 17
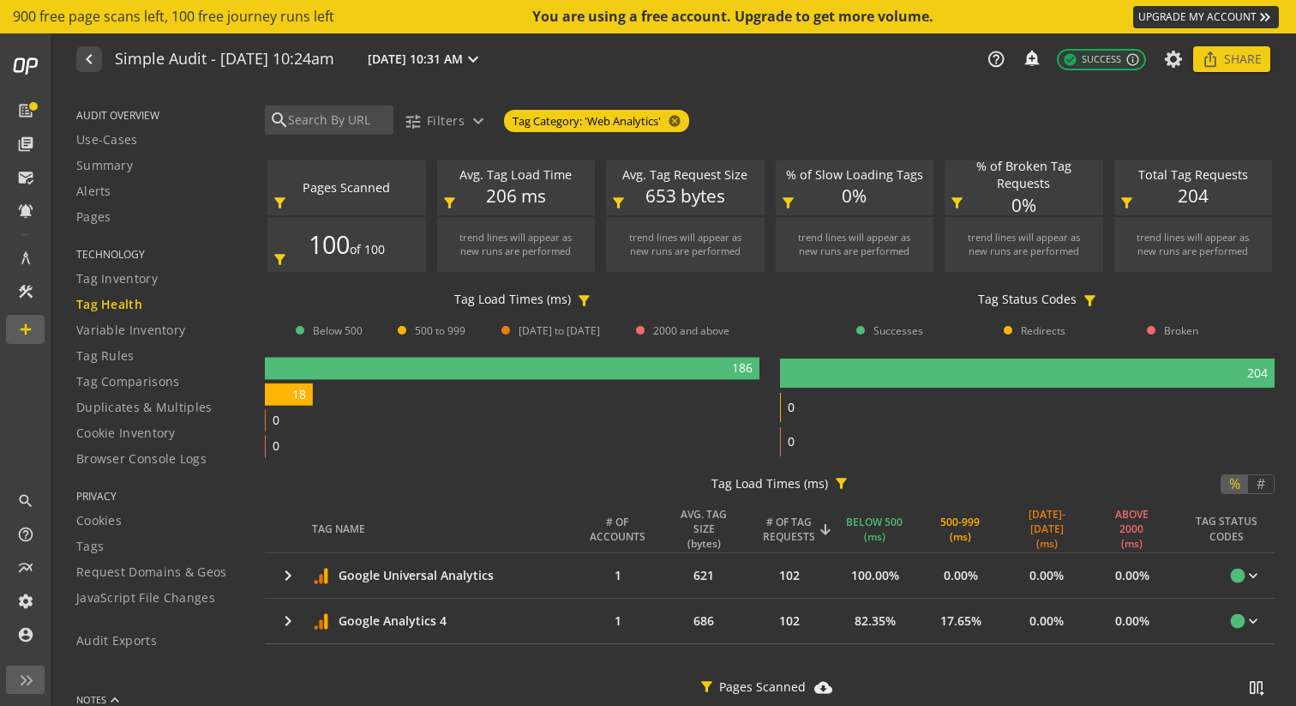
click at [111, 310] on span "Tag Health" at bounding box center [109, 304] width 66 height 17
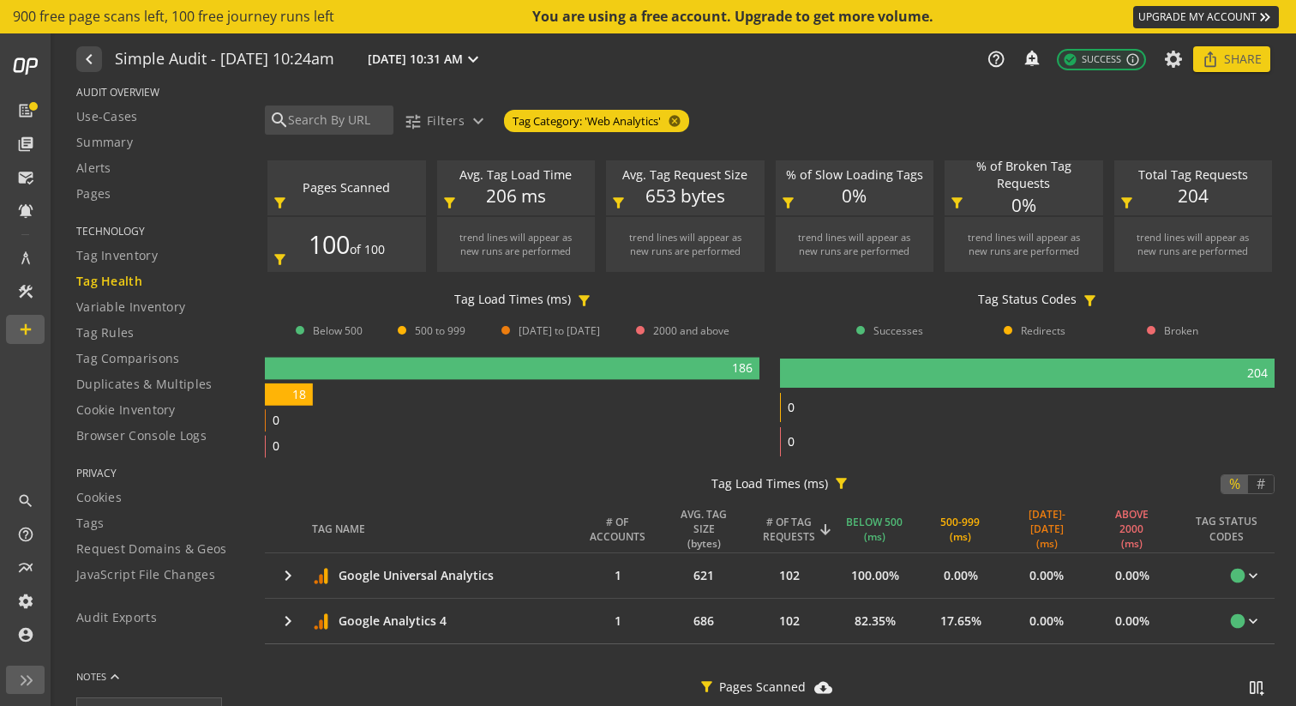
scroll to position [22, 0]
click at [135, 256] on span "Tag Inventory" at bounding box center [116, 256] width 81 height 17
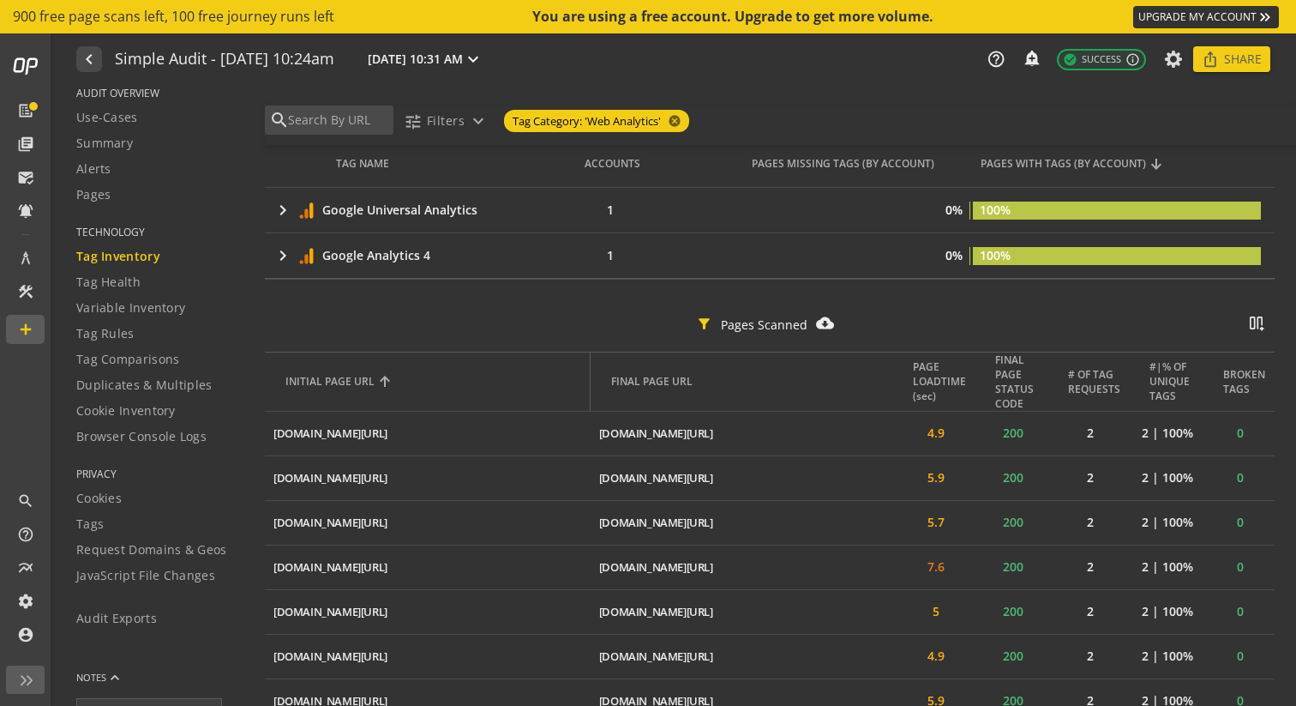
scroll to position [340, 0]
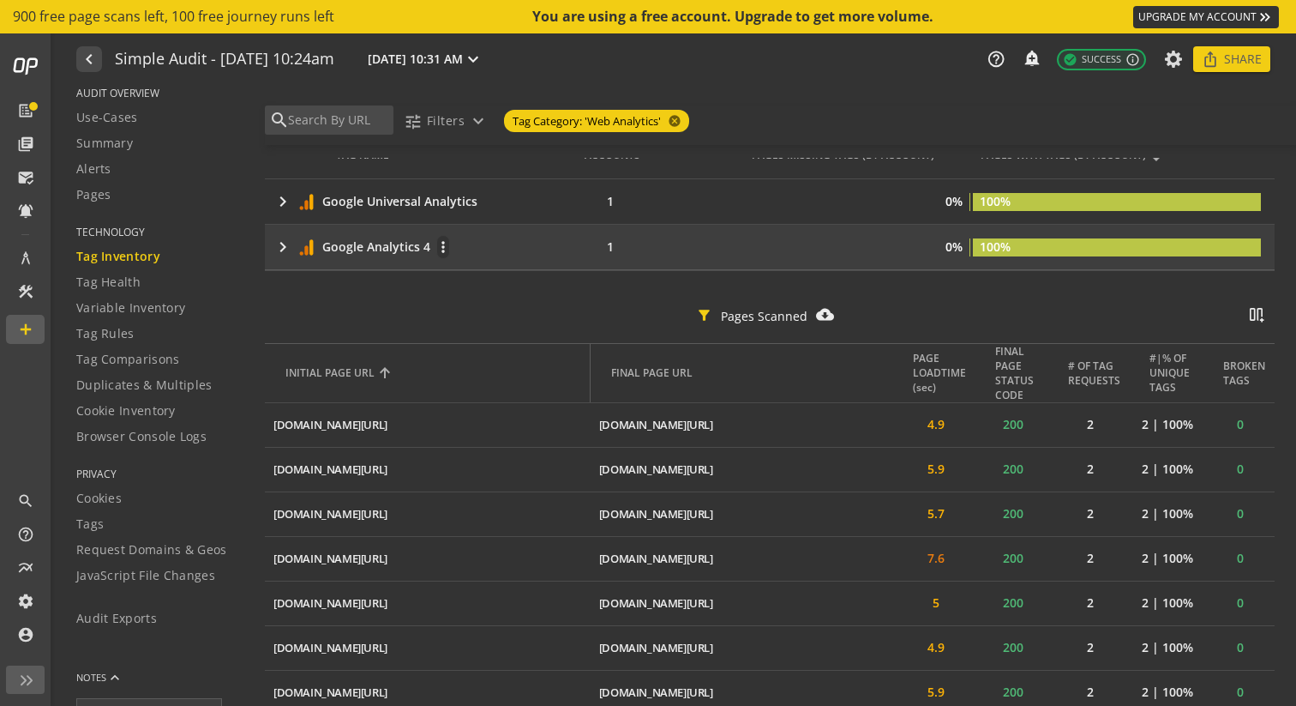
click at [400, 256] on div "keyboard_arrow_right Google Analytics 4 more_vert" at bounding box center [412, 247] width 279 height 24
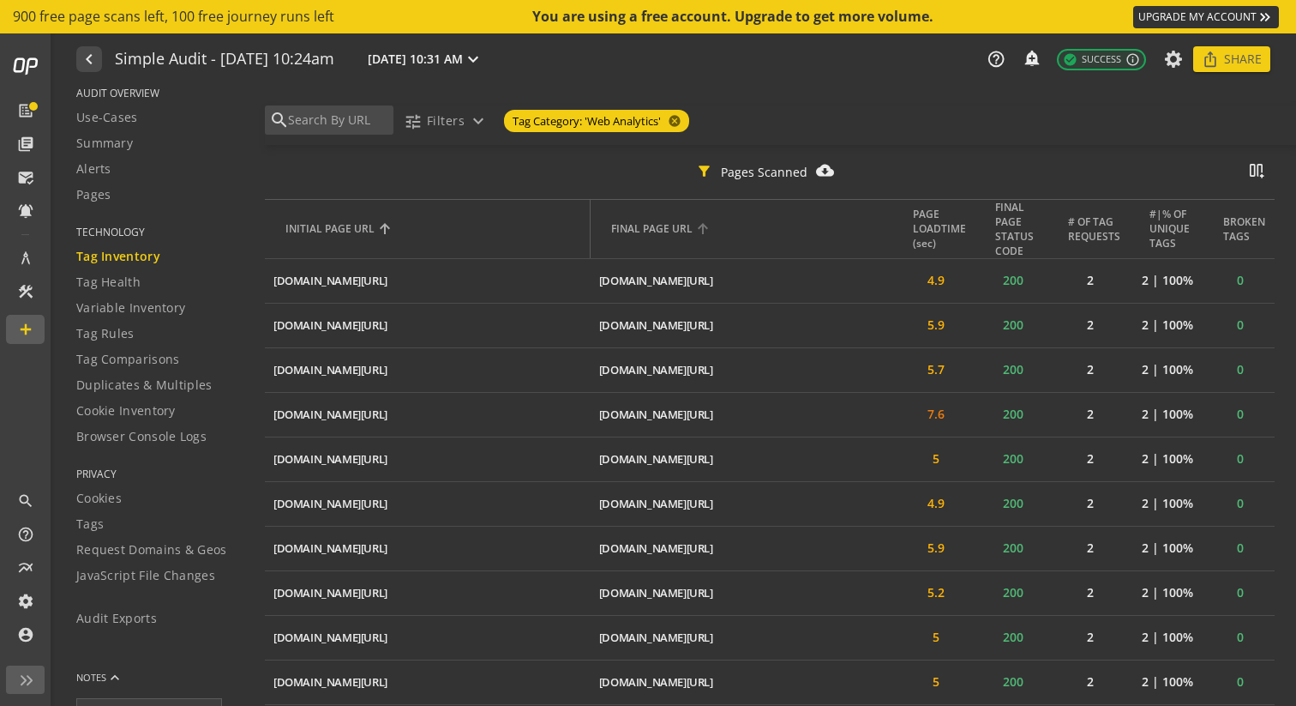
scroll to position [514, 0]
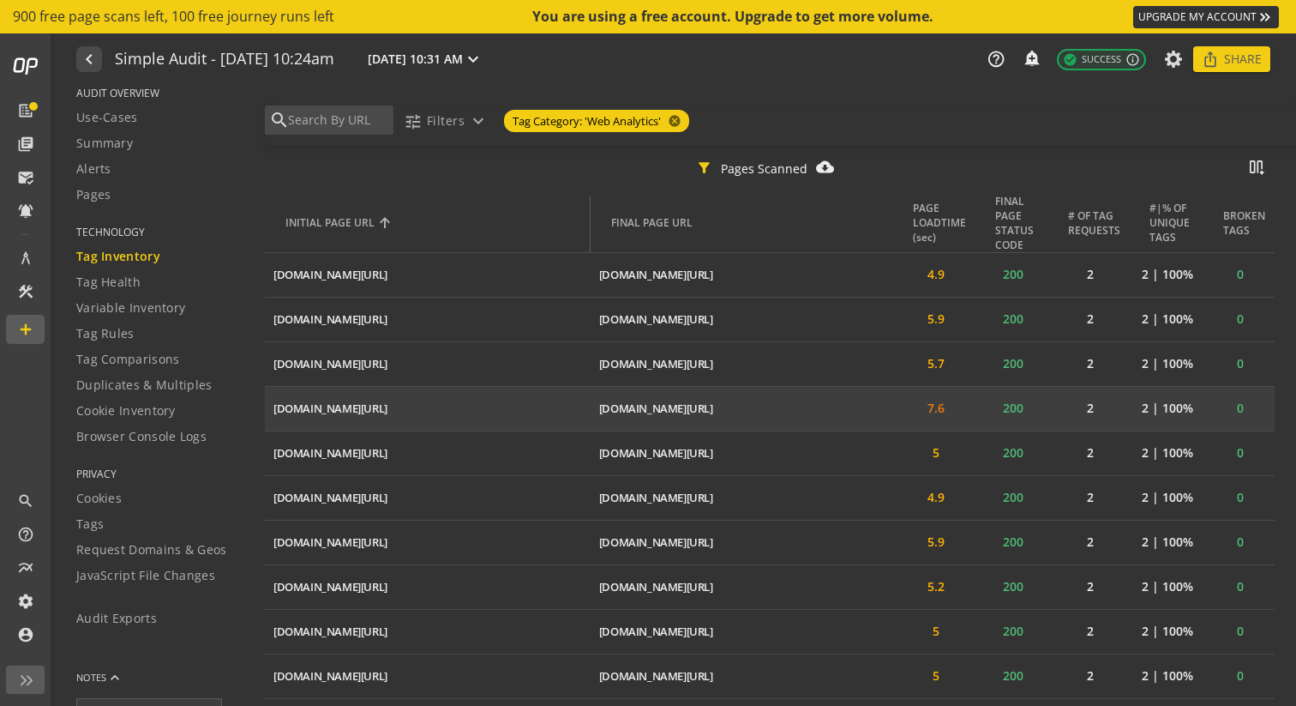
click at [0, 0] on mat-icon "ios_share" at bounding box center [0, 0] width 0 height 0
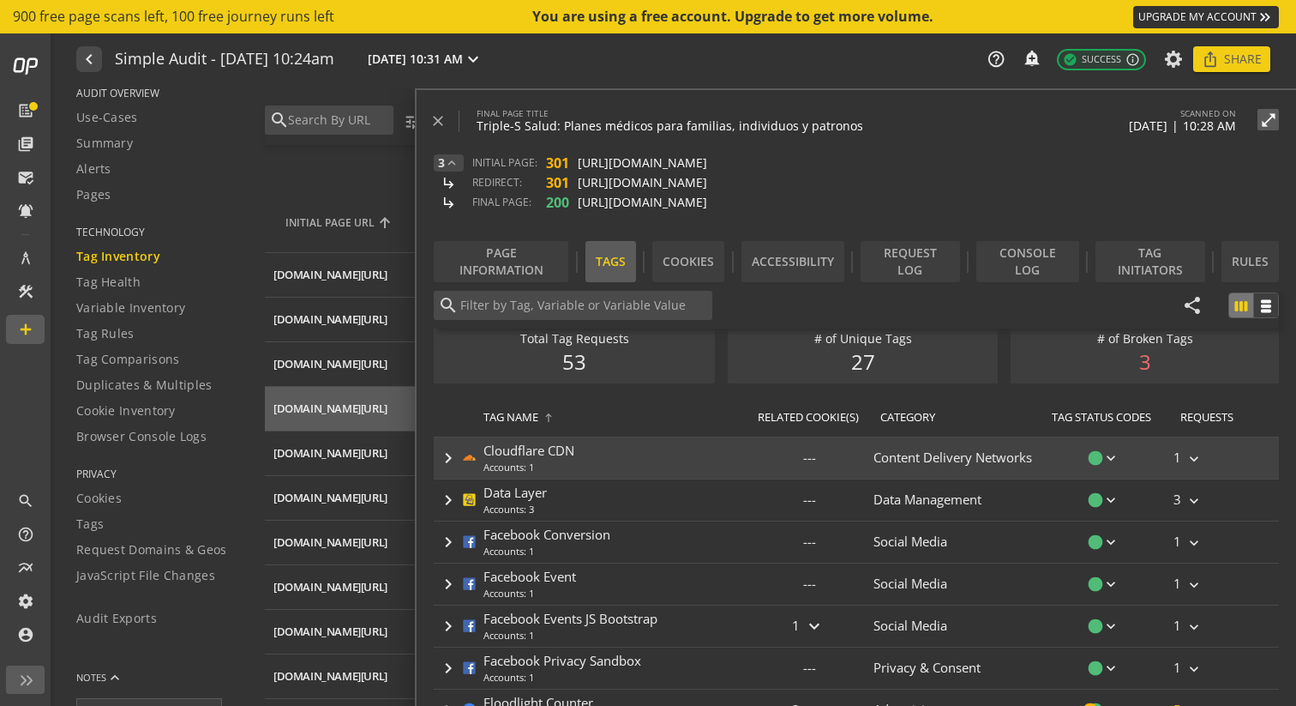
scroll to position [0, 0]
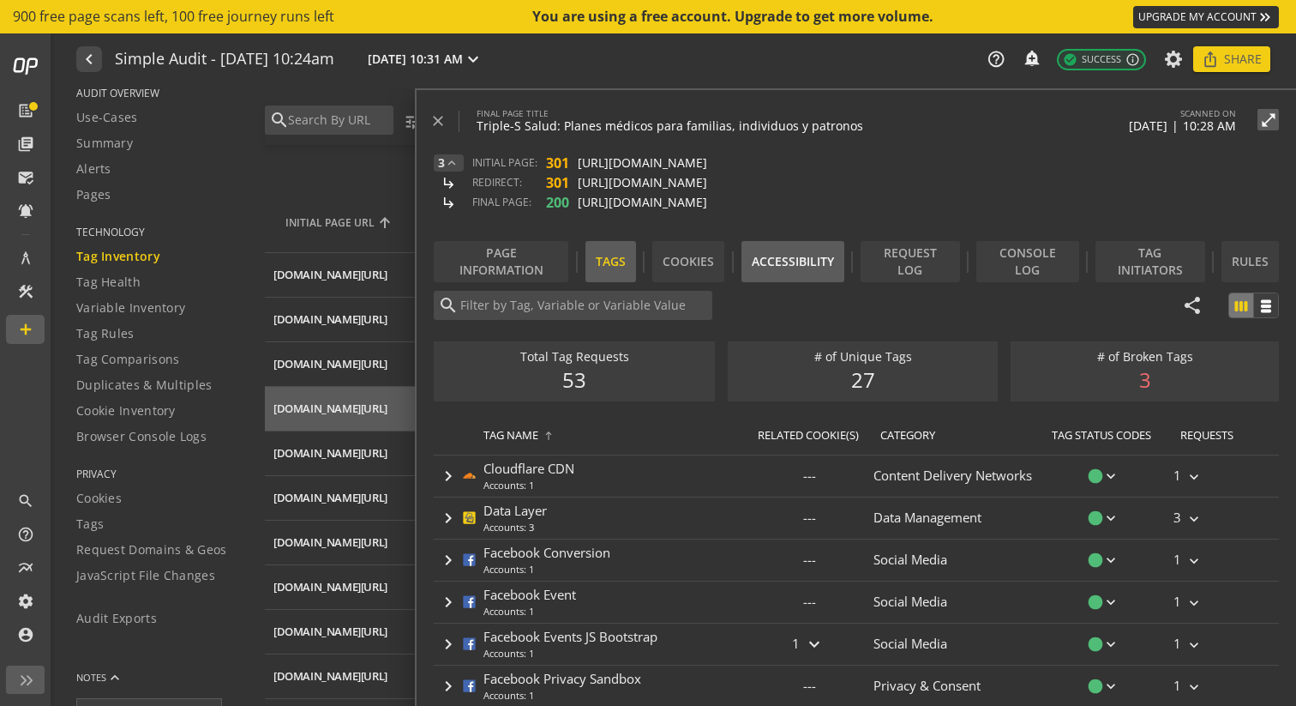
click at [813, 263] on div "Accessibility" at bounding box center [793, 261] width 103 height 41
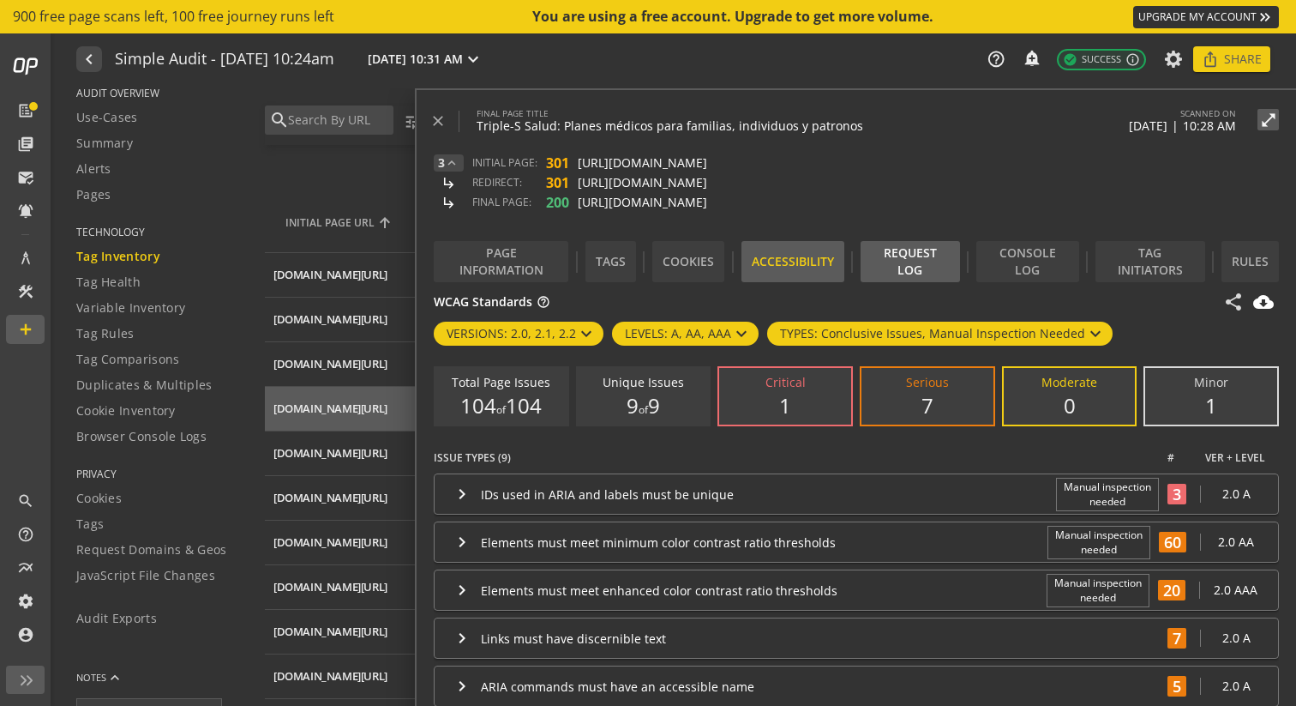
click at [905, 259] on div "Request Log" at bounding box center [910, 261] width 99 height 41
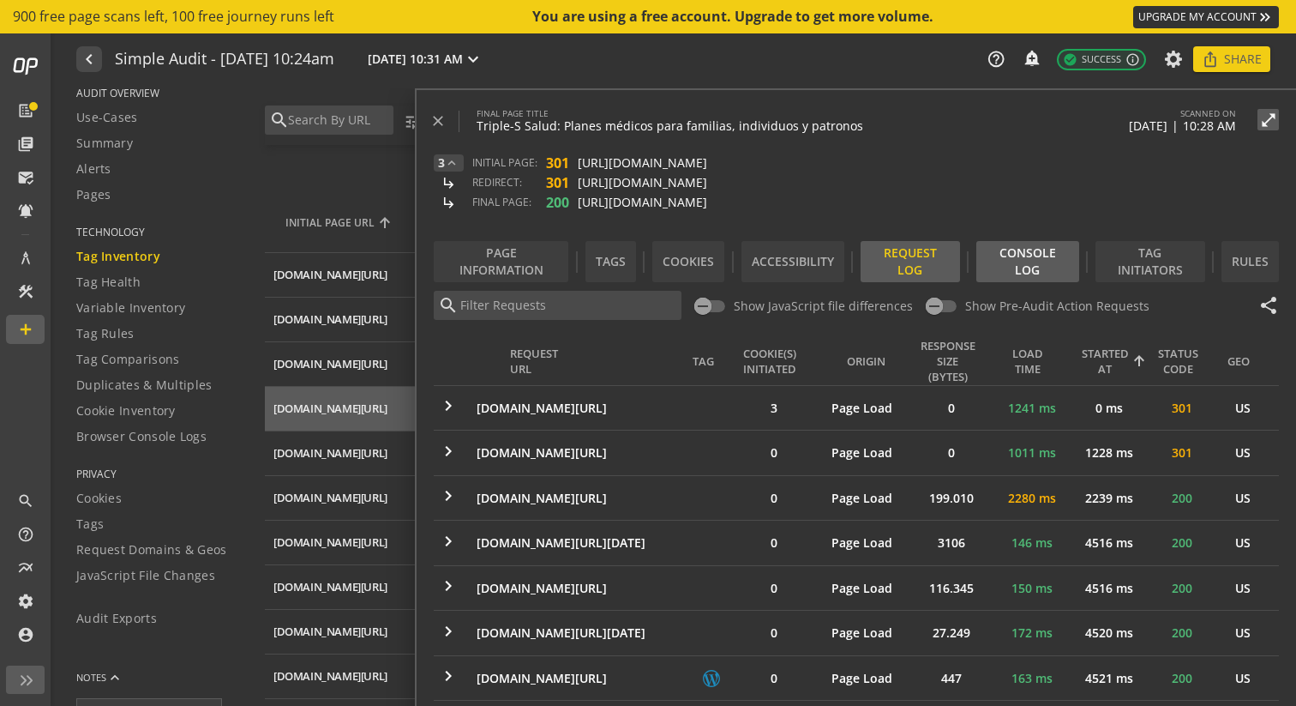
click at [1024, 269] on div "Console Log" at bounding box center [1028, 261] width 103 height 41
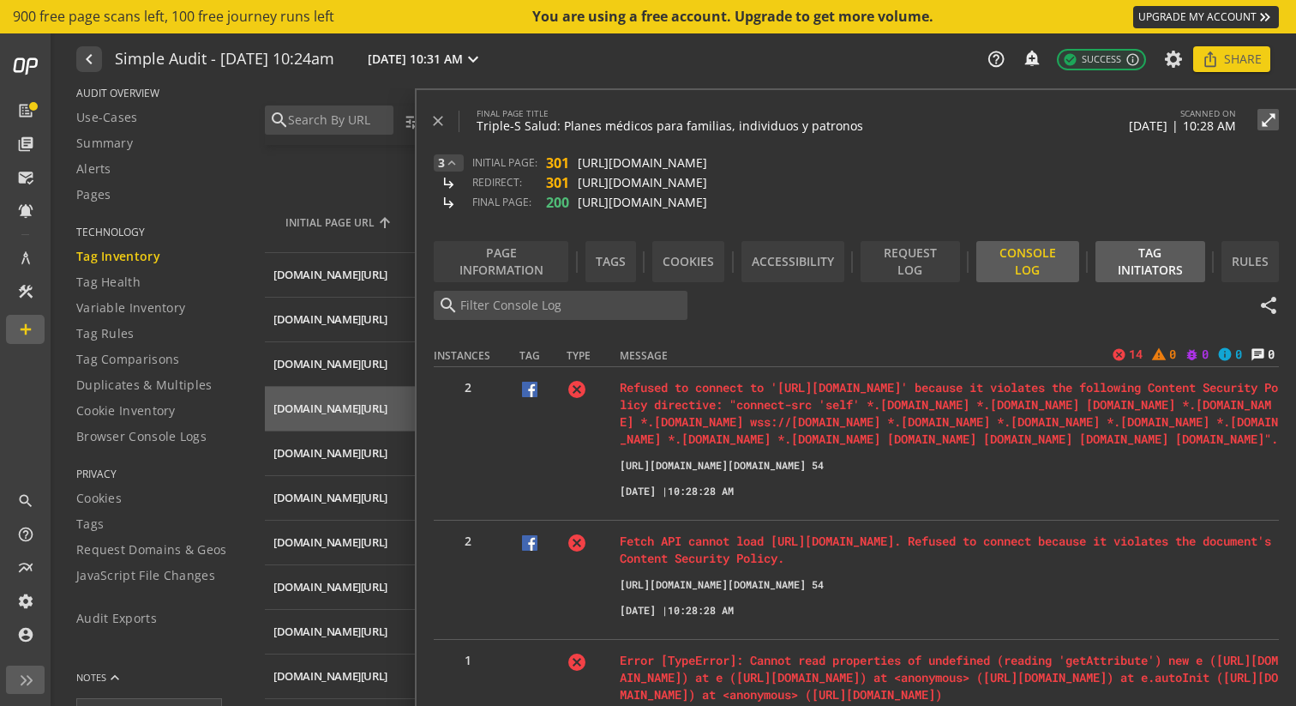
click at [1113, 268] on div "Tag Initiators" at bounding box center [1150, 261] width 109 height 41
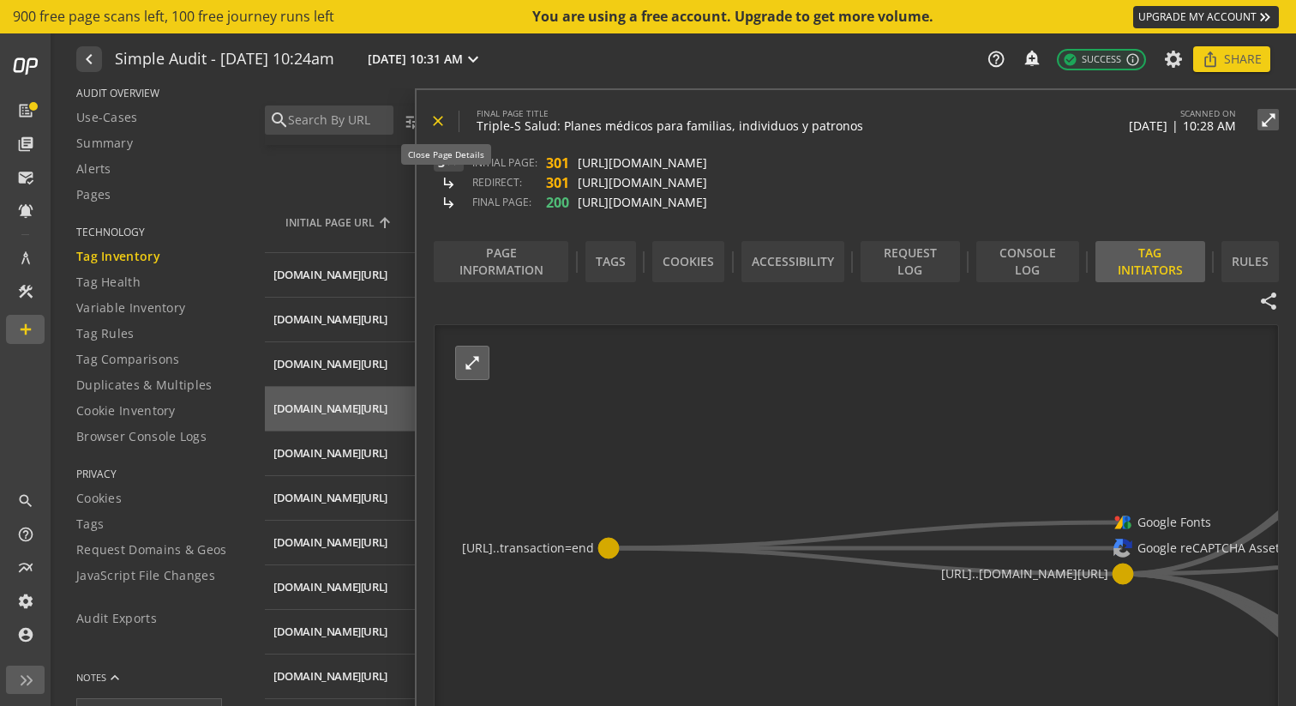
click at [438, 126] on mat-icon "close" at bounding box center [438, 120] width 17 height 17
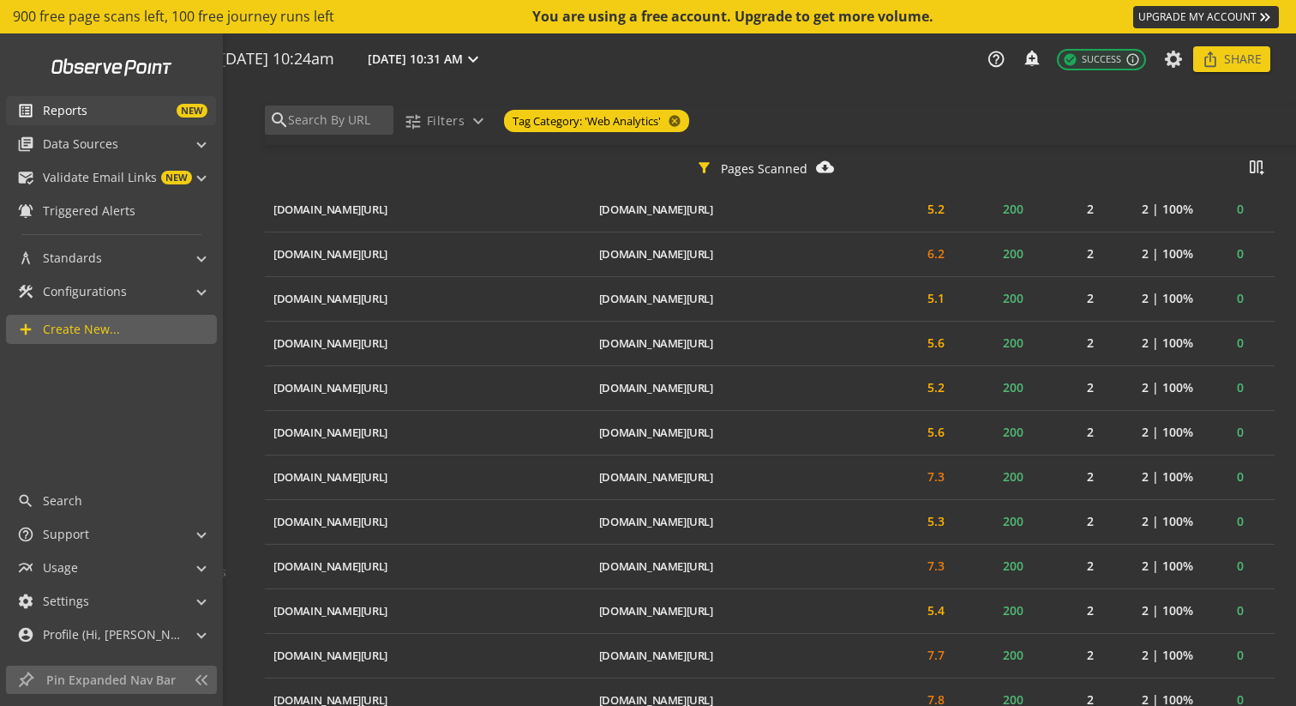
click at [107, 113] on span "NEW" at bounding box center [147, 111] width 120 height 14
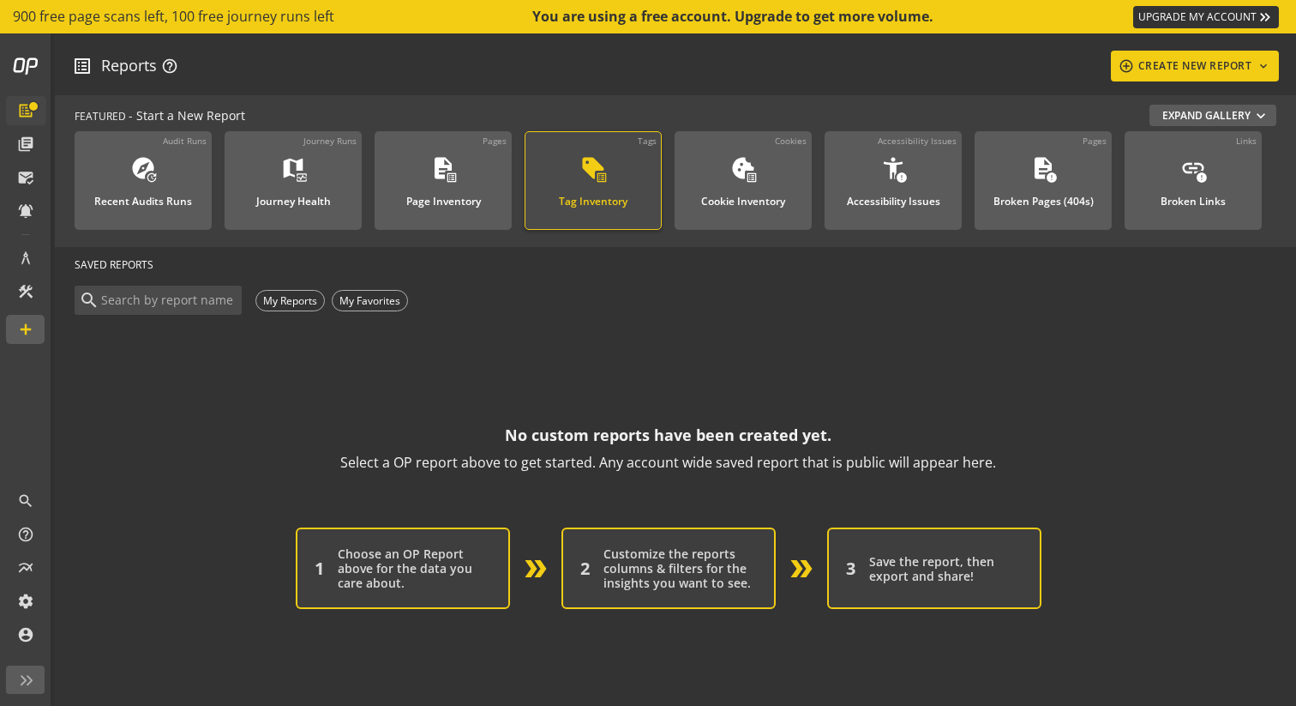
click at [582, 213] on link "Tags sell list_alt Tag Inventory" at bounding box center [593, 180] width 137 height 99
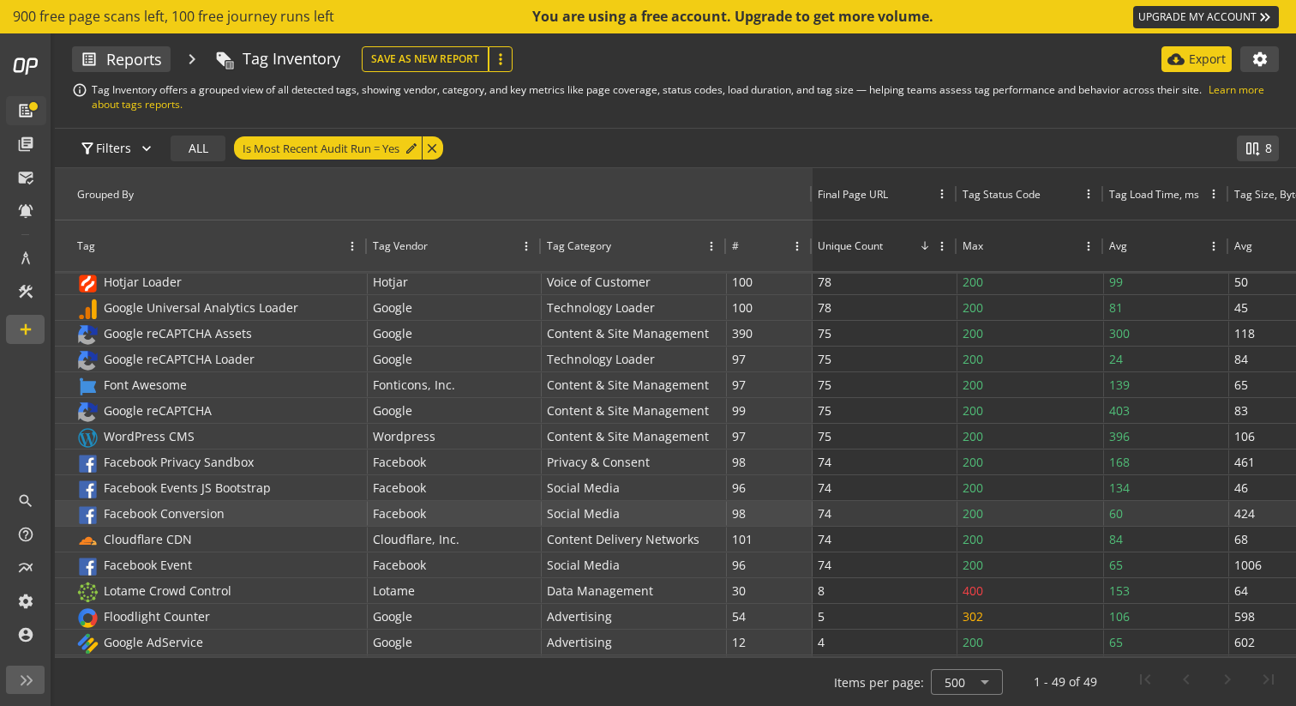
scroll to position [428, 0]
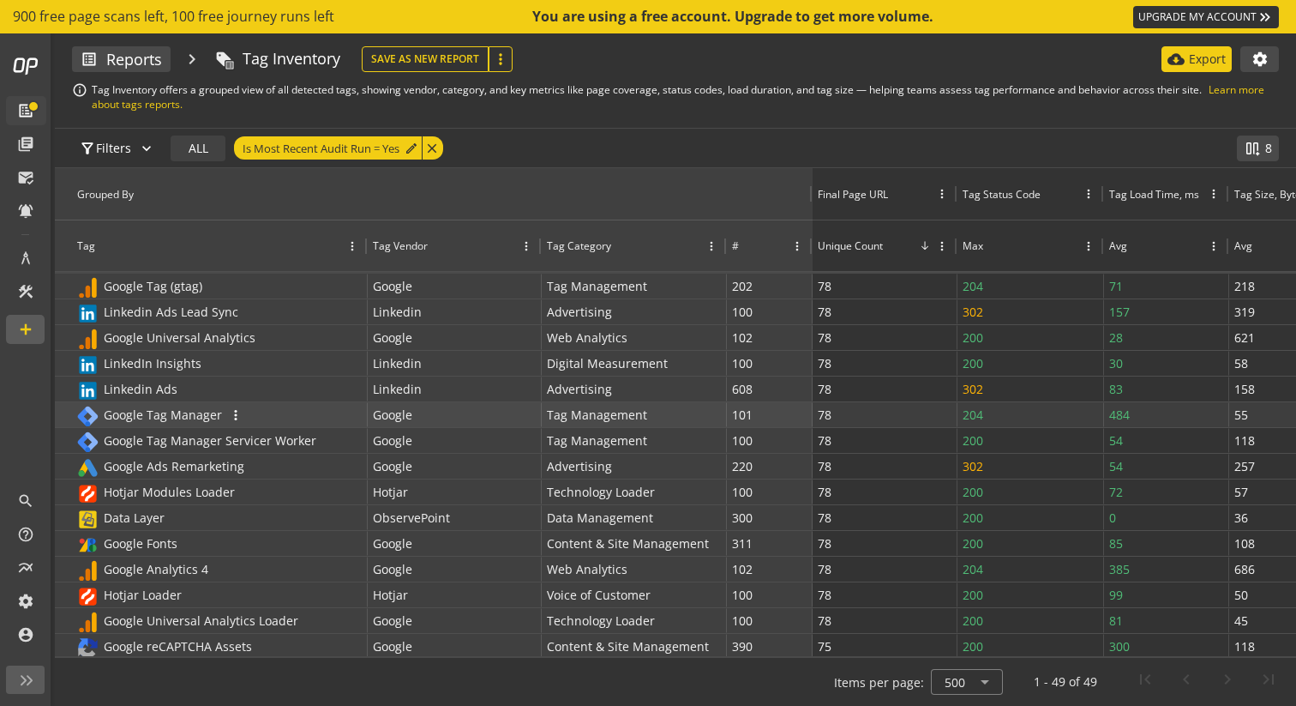
click at [244, 417] on div "Google Tag Manager more_vert" at bounding box center [219, 414] width 286 height 23
click at [615, 416] on span "Tag Management" at bounding box center [597, 414] width 100 height 25
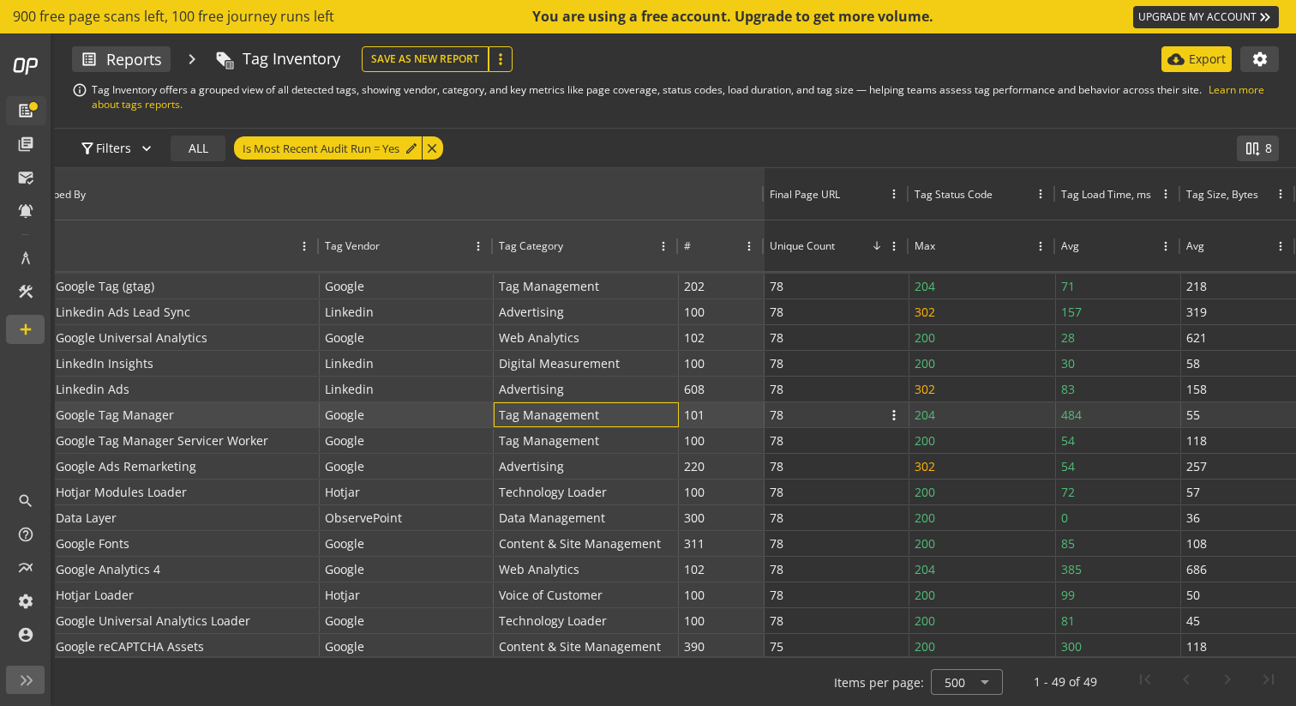
click at [833, 417] on div "78 more_vert" at bounding box center [837, 414] width 135 height 23
